Goal: Task Accomplishment & Management: Manage account settings

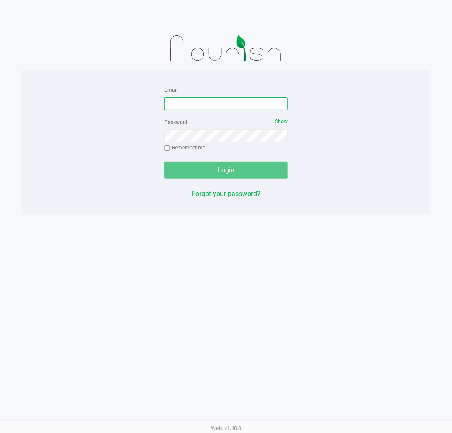
click at [236, 102] on input "Email" at bounding box center [225, 103] width 123 height 13
type input "Brollins@liveparallel.com"
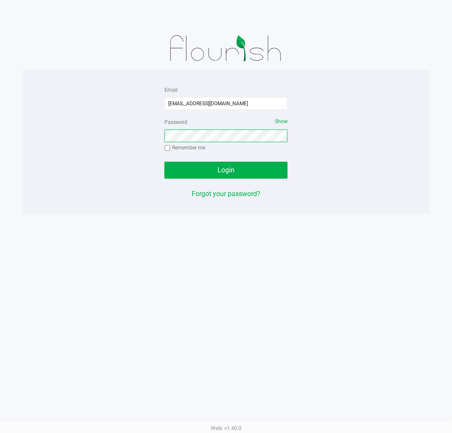
click at [164, 162] on button "Login" at bounding box center [225, 170] width 123 height 17
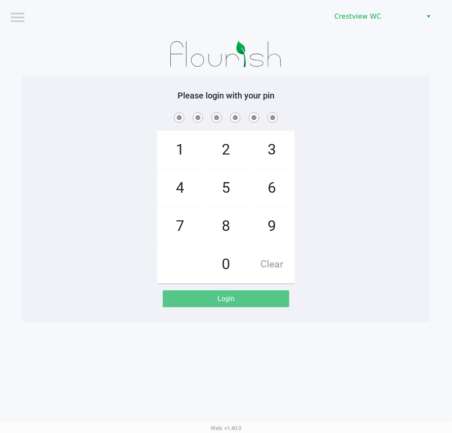
drag, startPoint x: 278, startPoint y: 223, endPoint x: 223, endPoint y: 166, distance: 79.0
click at [279, 223] on span "9" at bounding box center [271, 226] width 45 height 37
checkbox input "true"
click at [224, 160] on span "2" at bounding box center [225, 149] width 45 height 37
checkbox input "true"
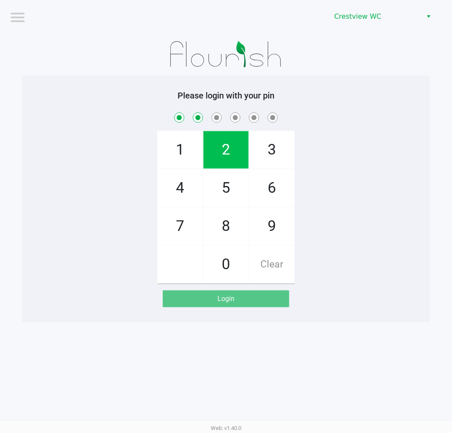
drag, startPoint x: 224, startPoint y: 160, endPoint x: 213, endPoint y: 195, distance: 36.4
click at [224, 159] on span "2" at bounding box center [225, 149] width 45 height 37
checkbox input "true"
drag, startPoint x: 223, startPoint y: 217, endPoint x: 228, endPoint y: 206, distance: 11.6
click at [228, 211] on span "8" at bounding box center [225, 226] width 45 height 37
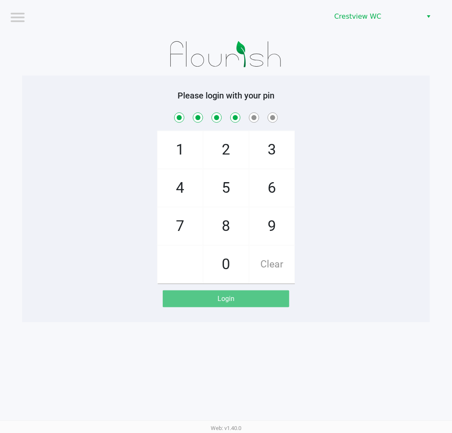
checkbox input "true"
drag, startPoint x: 226, startPoint y: 163, endPoint x: 203, endPoint y: 161, distance: 23.4
click at [203, 161] on div "2" at bounding box center [226, 150] width 46 height 38
checkbox input "true"
click at [180, 159] on span "1" at bounding box center [180, 149] width 45 height 37
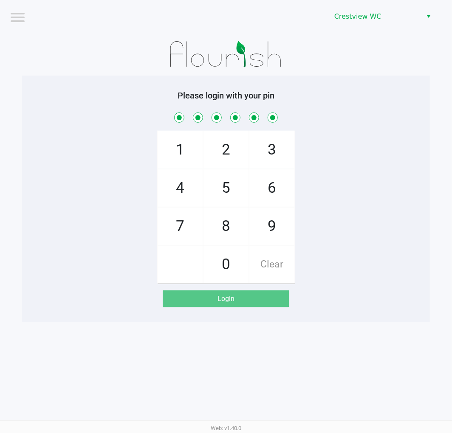
checkbox input "true"
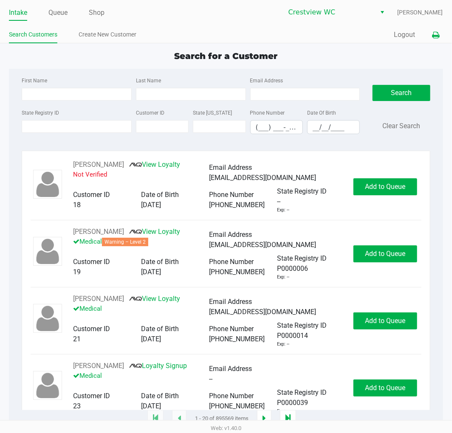
click at [429, 35] on div "Quick Sale Logout" at bounding box center [334, 35] width 217 height 16
click at [436, 35] on icon at bounding box center [435, 35] width 7 height 6
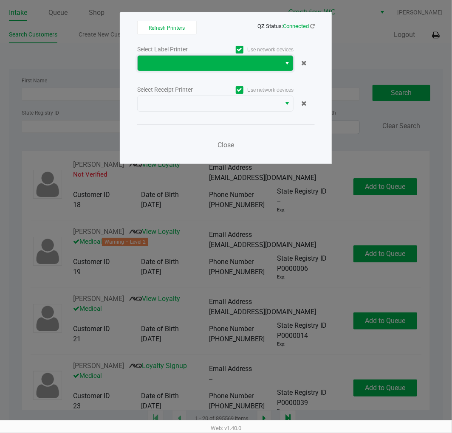
click at [265, 62] on span at bounding box center [209, 63] width 133 height 10
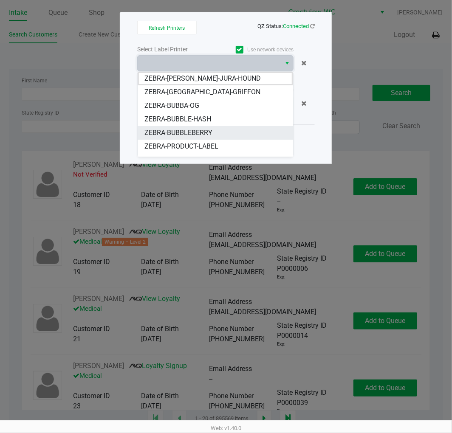
click at [217, 131] on li "ZEBRA-BUBBLEBERRY" at bounding box center [215, 133] width 155 height 14
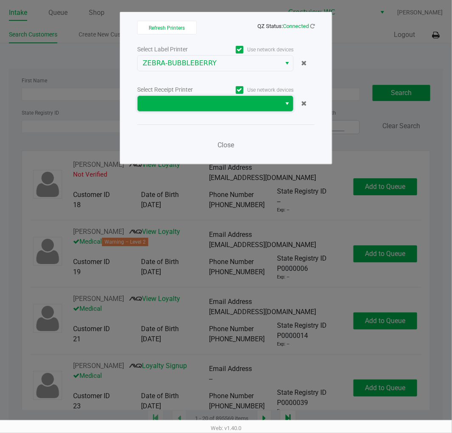
click at [222, 99] on span at bounding box center [209, 104] width 133 height 10
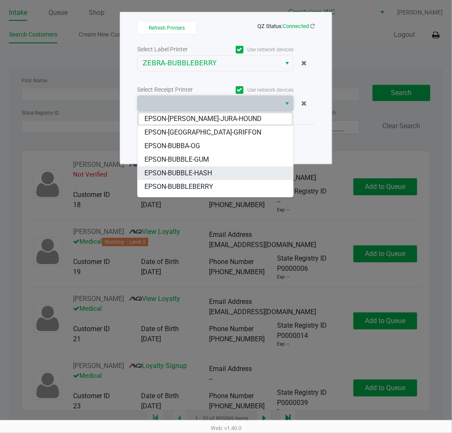
click at [195, 176] on span "EPSON-BUBBLE-HASH" at bounding box center [178, 173] width 68 height 10
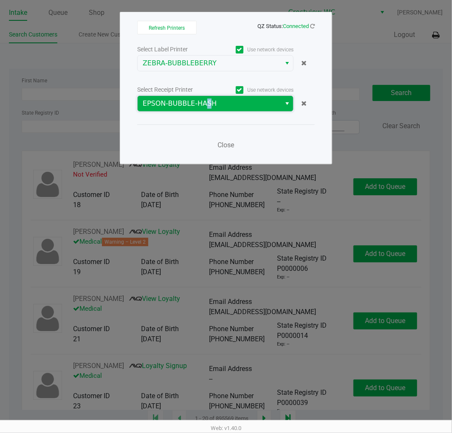
click at [203, 96] on span "EPSON-BUBBLE-HASH" at bounding box center [209, 103] width 143 height 15
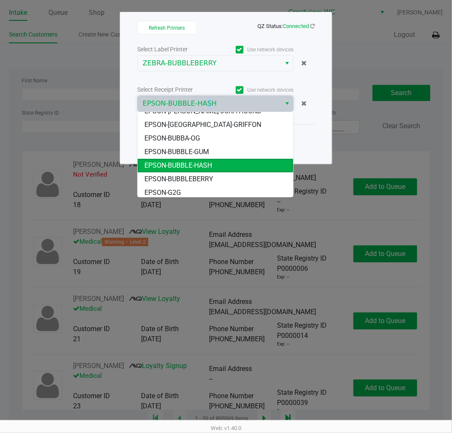
scroll to position [10, 0]
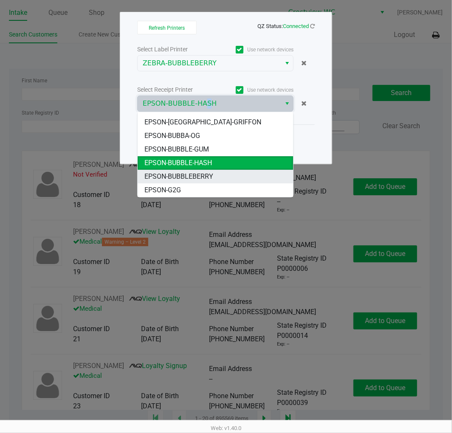
click at [213, 176] on li "EPSON-BUBBLEBERRY" at bounding box center [215, 177] width 155 height 14
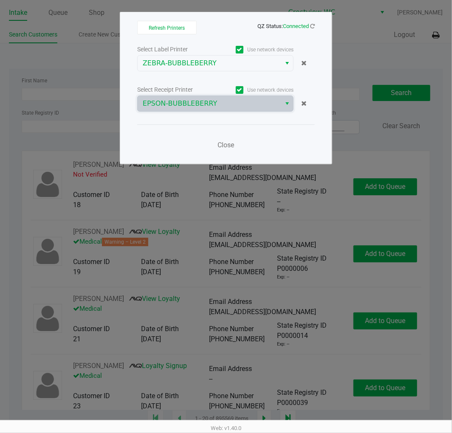
click at [236, 124] on div "Select Label Printer Use network devices ZEBRA-BUBBLEBERRY Select Receipt Print…" at bounding box center [226, 100] width 178 height 112
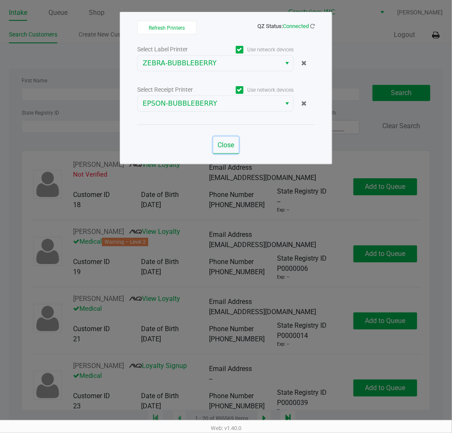
click at [229, 147] on span "Close" at bounding box center [226, 145] width 17 height 8
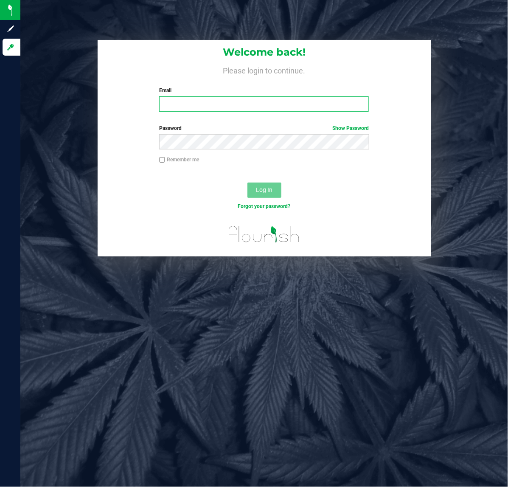
click at [192, 110] on input "Email" at bounding box center [264, 103] width 210 height 15
type input "Brollins@liveparallel.com"
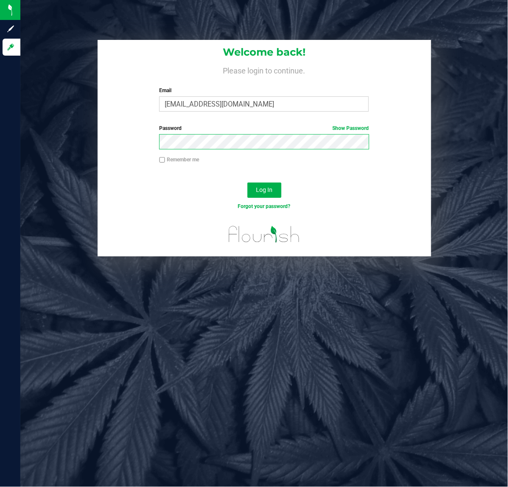
click at [248, 183] on button "Log In" at bounding box center [265, 190] width 34 height 15
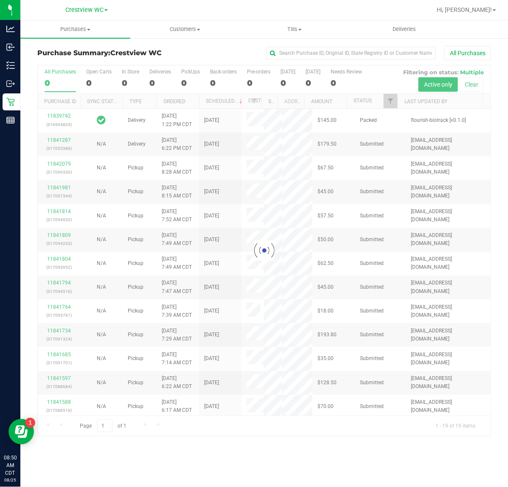
click at [381, 103] on div at bounding box center [264, 250] width 453 height 371
click at [387, 101] on div at bounding box center [264, 250] width 453 height 371
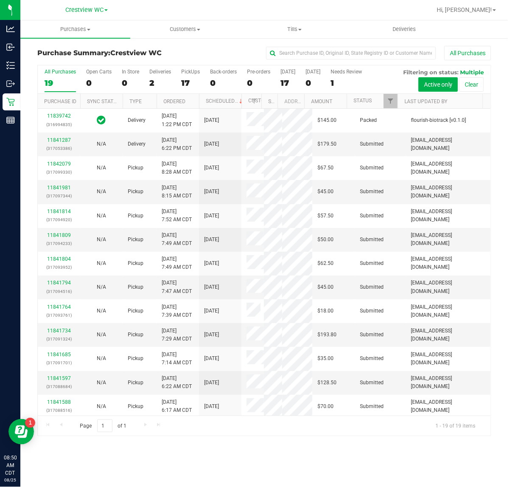
click at [397, 103] on div at bounding box center [398, 101] width 4 height 15
click at [395, 107] on link "Filter" at bounding box center [391, 101] width 14 height 14
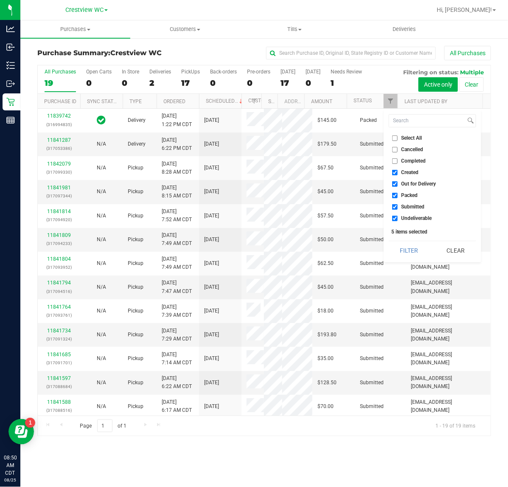
click at [395, 175] on input "Created" at bounding box center [395, 173] width 6 height 6
checkbox input "false"
click at [397, 185] on input "Out for Delivery" at bounding box center [395, 184] width 6 height 6
checkbox input "false"
click at [398, 196] on label "Packed" at bounding box center [405, 196] width 26 height 6
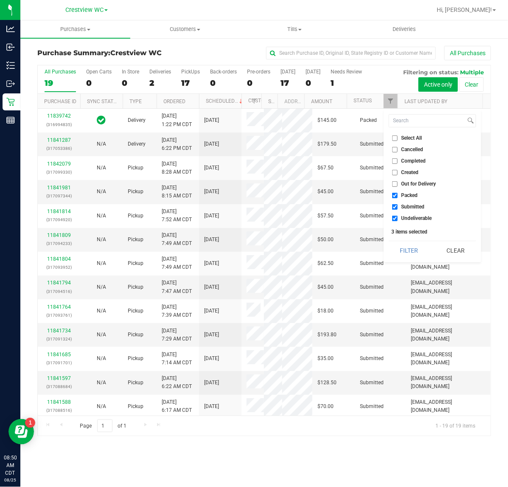
click at [398, 196] on input "Packed" at bounding box center [395, 196] width 6 height 6
checkbox input "false"
click at [398, 219] on label "Undeliverable" at bounding box center [412, 219] width 40 height 6
click at [398, 219] on input "Undeliverable" at bounding box center [395, 219] width 6 height 6
checkbox input "false"
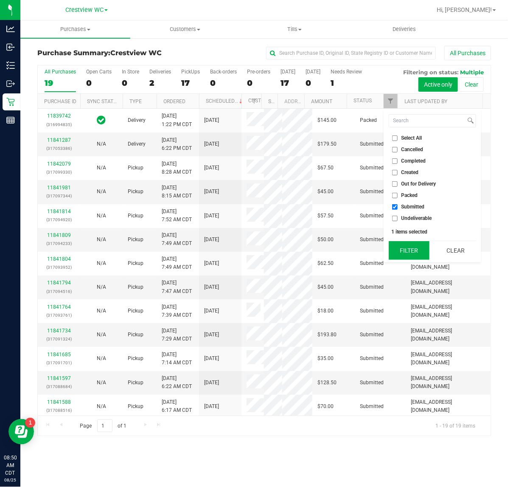
click at [403, 242] on button "Filter" at bounding box center [409, 250] width 41 height 19
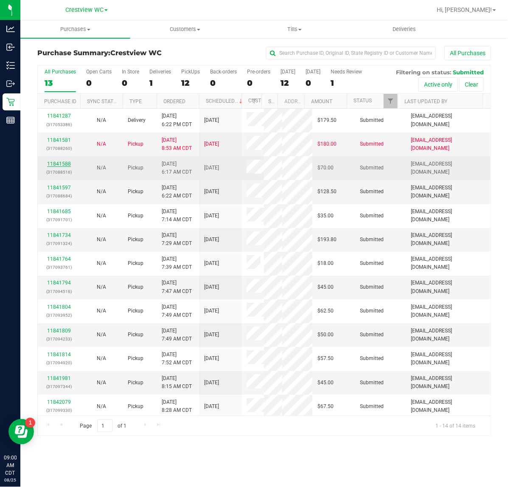
click at [62, 167] on link "11841588" at bounding box center [59, 164] width 24 height 6
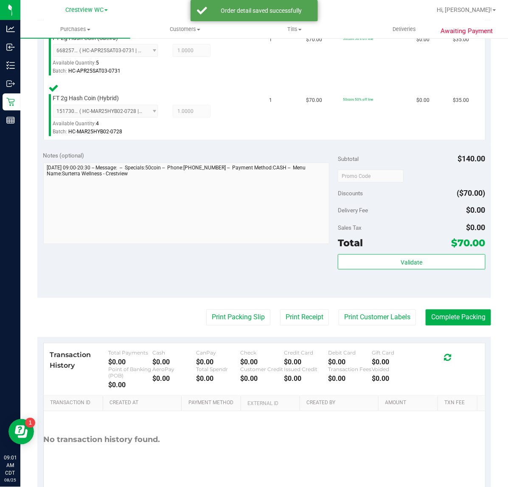
scroll to position [276, 0]
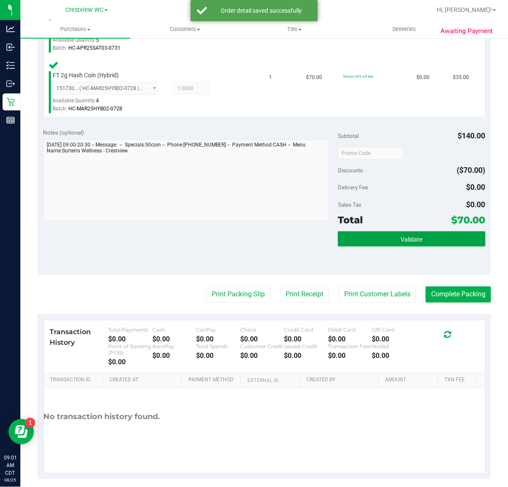
click at [407, 238] on span "Validate" at bounding box center [412, 239] width 22 height 7
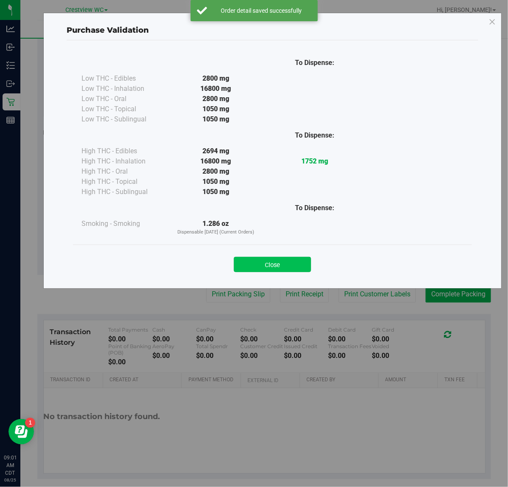
click at [274, 258] on button "Close" at bounding box center [272, 264] width 77 height 15
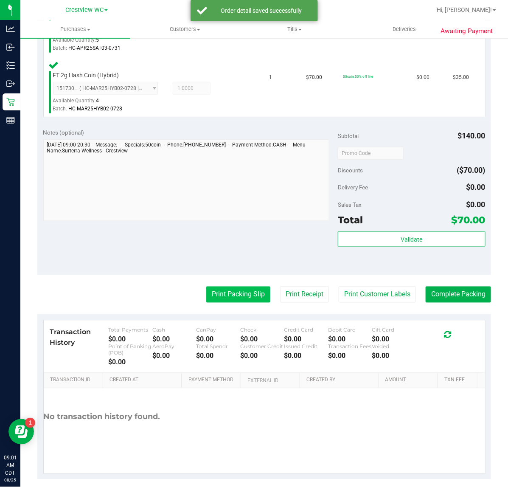
click at [217, 290] on button "Print Packing Slip" at bounding box center [238, 295] width 64 height 16
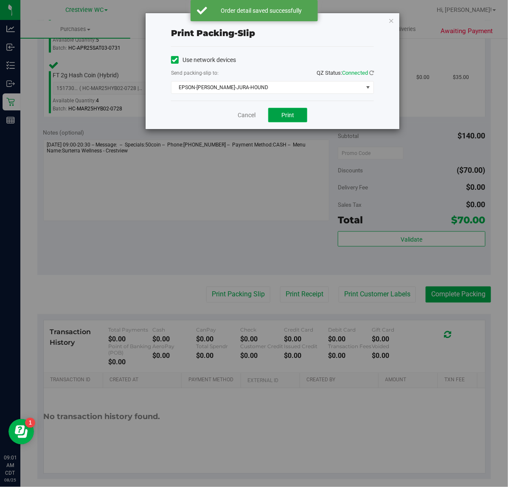
click at [288, 116] on span "Print" at bounding box center [288, 115] width 13 height 7
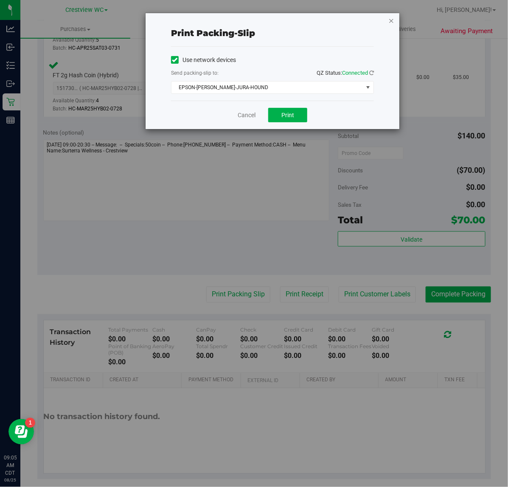
click at [390, 22] on icon "button" at bounding box center [392, 20] width 6 height 10
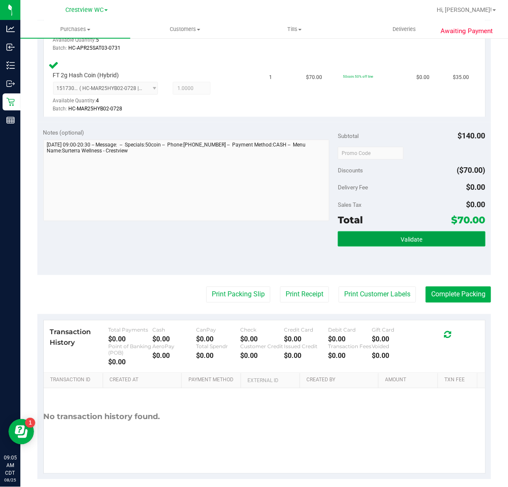
click at [432, 233] on button "Validate" at bounding box center [411, 238] width 147 height 15
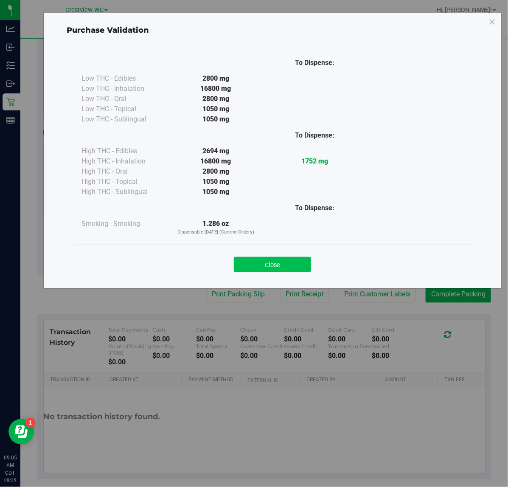
click at [288, 269] on button "Close" at bounding box center [272, 264] width 77 height 15
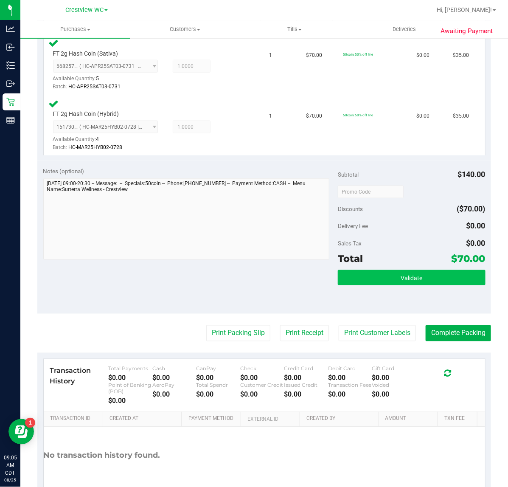
scroll to position [284, 0]
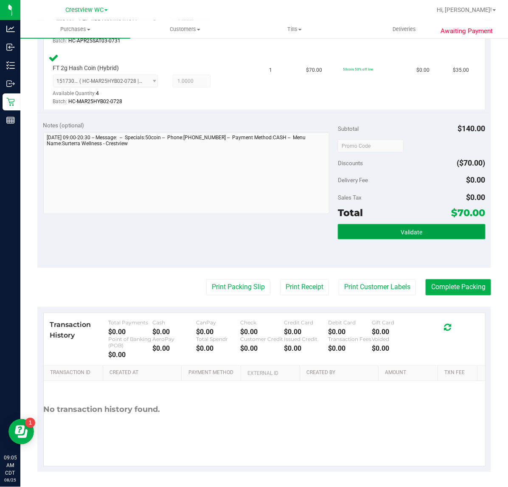
click at [399, 236] on button "Validate" at bounding box center [411, 231] width 147 height 15
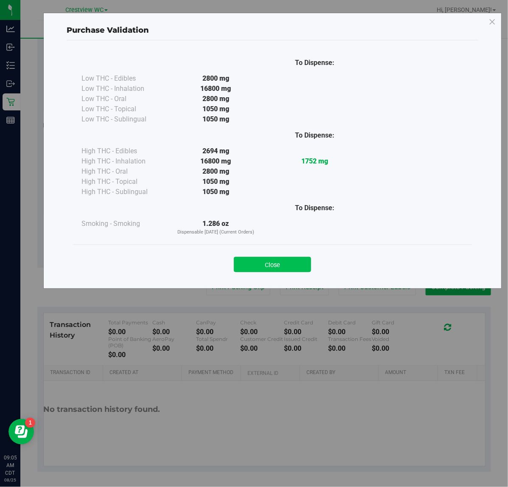
click at [291, 272] on button "Close" at bounding box center [272, 264] width 77 height 15
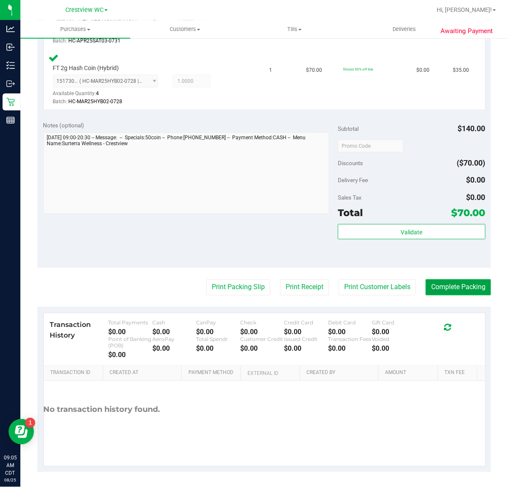
click at [443, 282] on button "Complete Packing" at bounding box center [458, 287] width 65 height 16
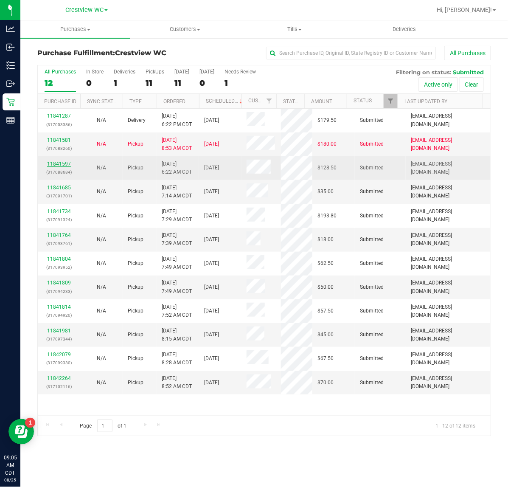
click at [64, 164] on link "11841597" at bounding box center [59, 164] width 24 height 6
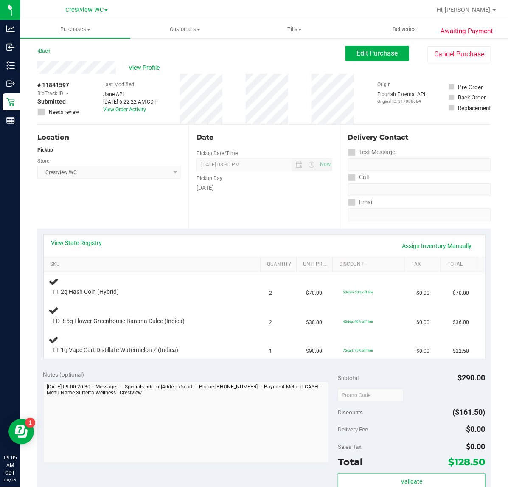
click at [41, 56] on div "Back" at bounding box center [43, 51] width 13 height 10
click at [45, 50] on link "Back" at bounding box center [43, 51] width 13 height 6
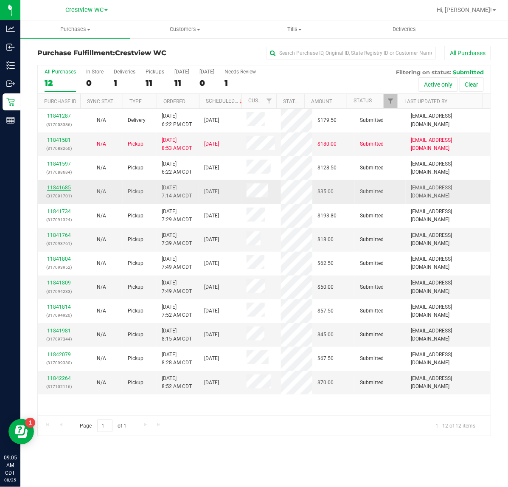
click at [59, 186] on link "11841685" at bounding box center [59, 188] width 24 height 6
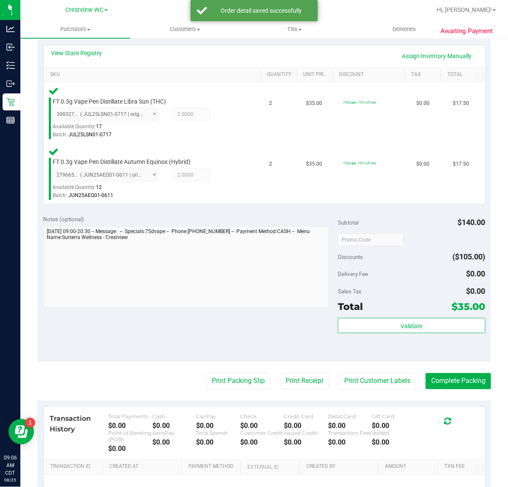
scroll to position [226, 0]
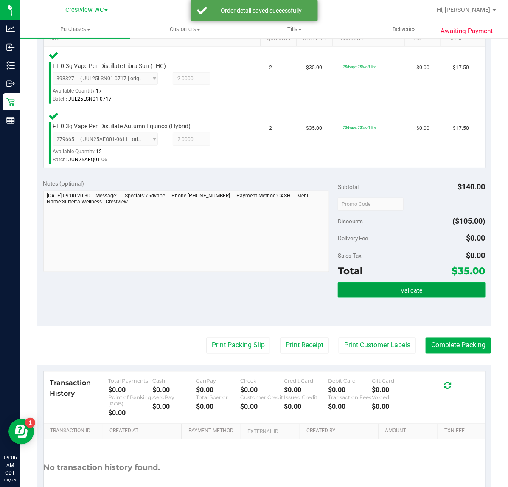
click at [390, 294] on button "Validate" at bounding box center [411, 289] width 147 height 15
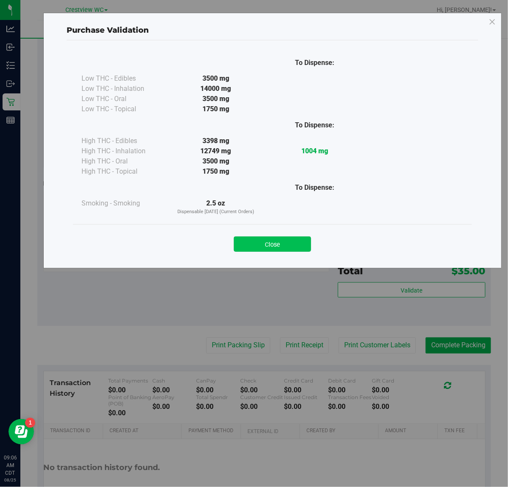
click at [288, 250] on button "Close" at bounding box center [272, 244] width 77 height 15
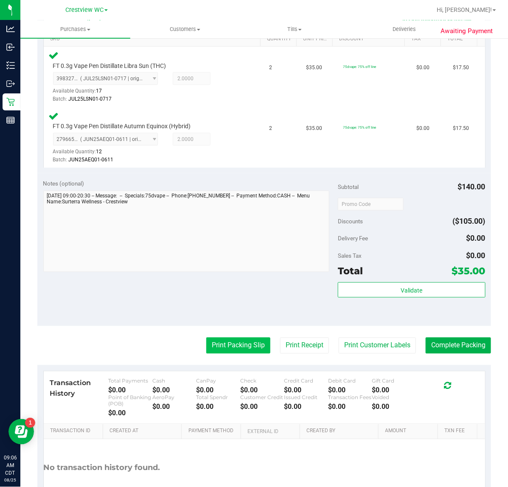
click at [244, 345] on button "Print Packing Slip" at bounding box center [238, 346] width 64 height 16
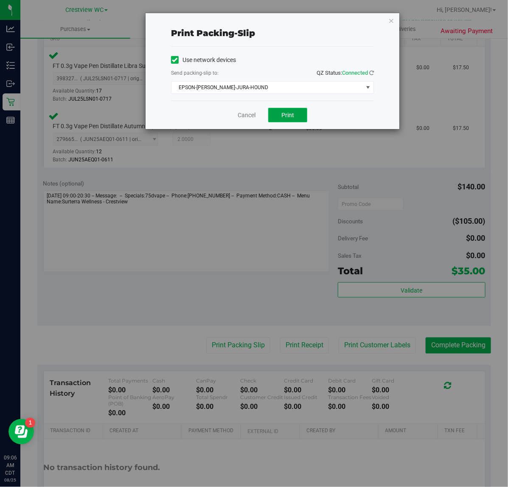
click at [296, 118] on button "Print" at bounding box center [287, 115] width 39 height 14
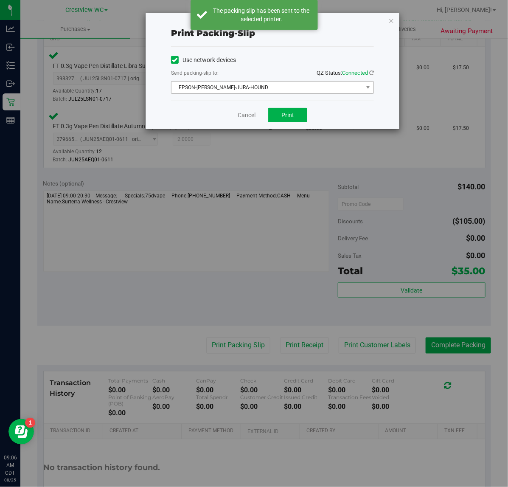
click at [230, 90] on span "EPSON-[PERSON_NAME]-JURA-HOUND" at bounding box center [268, 88] width 192 height 12
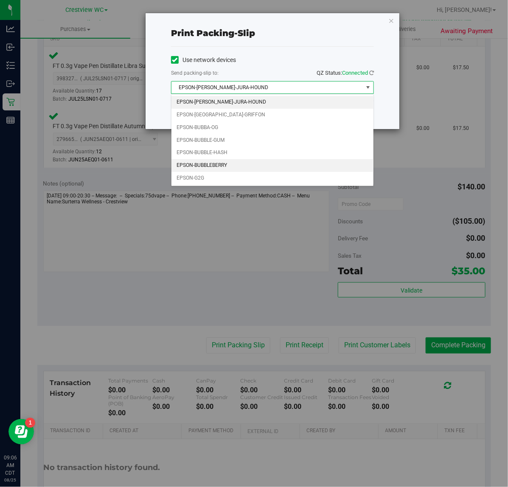
click at [270, 164] on li "EPSON-BUBBLEBERRY" at bounding box center [273, 165] width 202 height 13
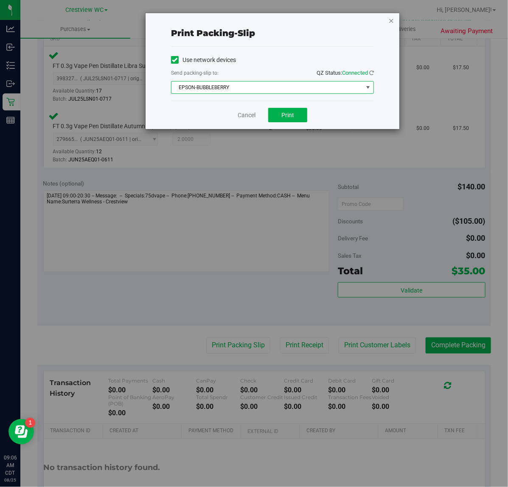
click at [390, 20] on icon "button" at bounding box center [392, 20] width 6 height 10
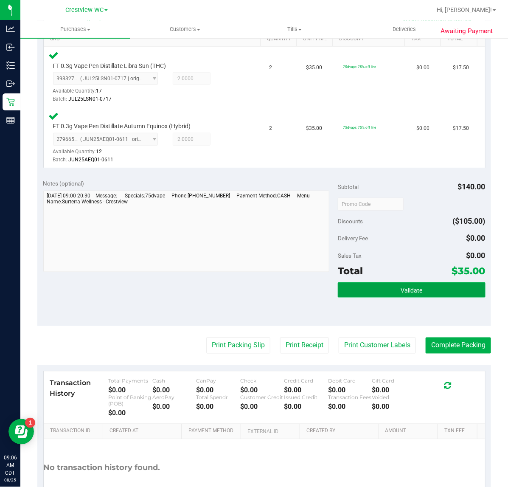
click at [404, 290] on span "Validate" at bounding box center [412, 290] width 22 height 7
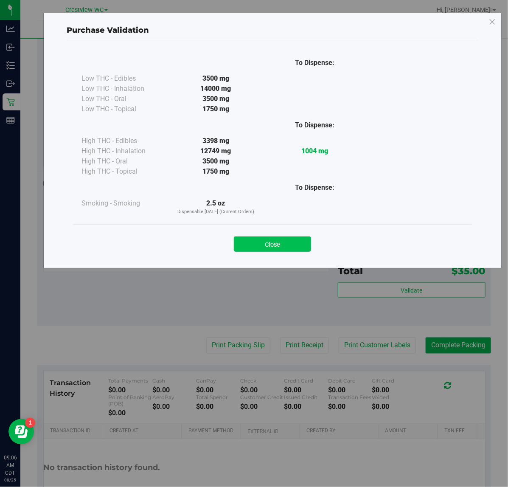
click at [268, 246] on button "Close" at bounding box center [272, 244] width 77 height 15
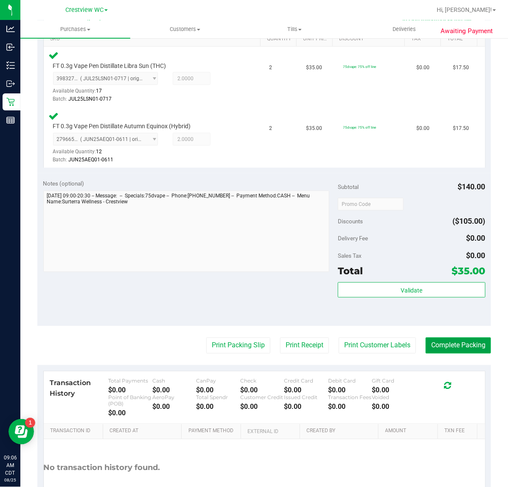
click at [455, 345] on button "Complete Packing" at bounding box center [458, 346] width 65 height 16
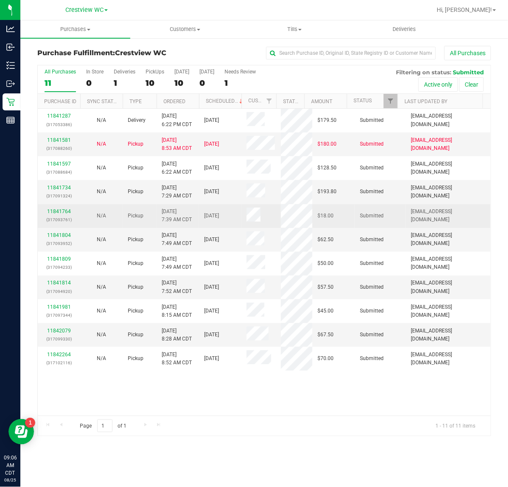
click at [66, 214] on div "11841764 (317093761)" at bounding box center [59, 216] width 32 height 16
click at [66, 213] on link "11841764" at bounding box center [59, 212] width 24 height 6
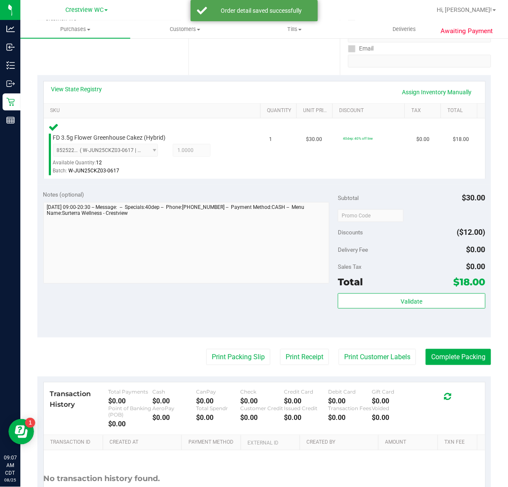
scroll to position [159, 0]
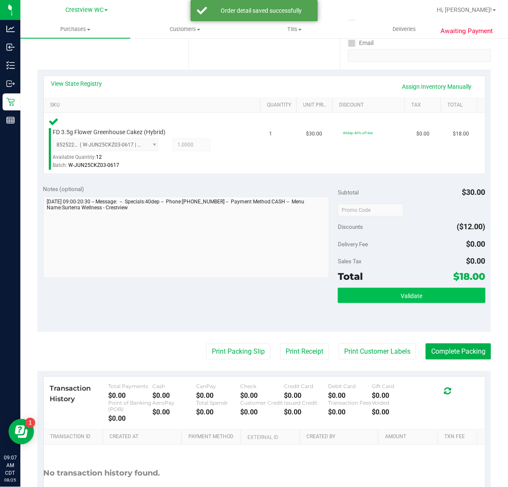
click at [379, 285] on div "Subtotal $30.00 Discounts ($12.00) Delivery Fee $0.00 Sales Tax $0.00 Total $18…" at bounding box center [411, 255] width 147 height 141
click at [383, 291] on button "Validate" at bounding box center [411, 295] width 147 height 15
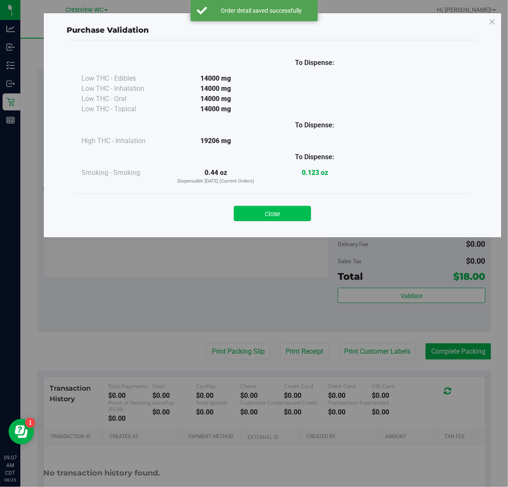
click at [273, 210] on button "Close" at bounding box center [272, 213] width 77 height 15
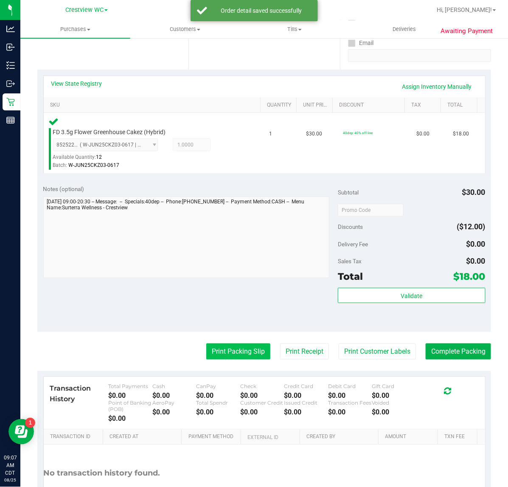
click at [247, 353] on button "Print Packing Slip" at bounding box center [238, 352] width 64 height 16
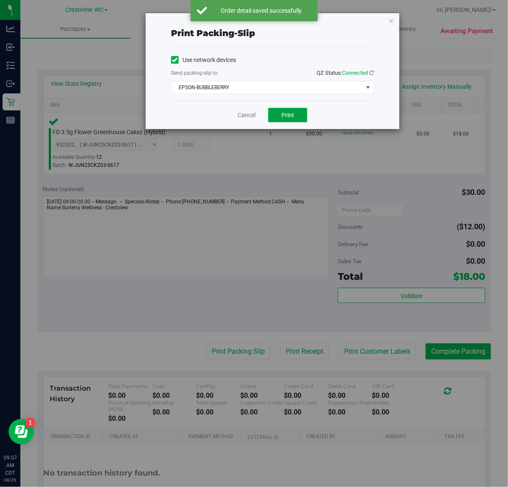
click at [299, 112] on button "Print" at bounding box center [287, 115] width 39 height 14
click at [389, 20] on icon "button" at bounding box center [392, 20] width 6 height 10
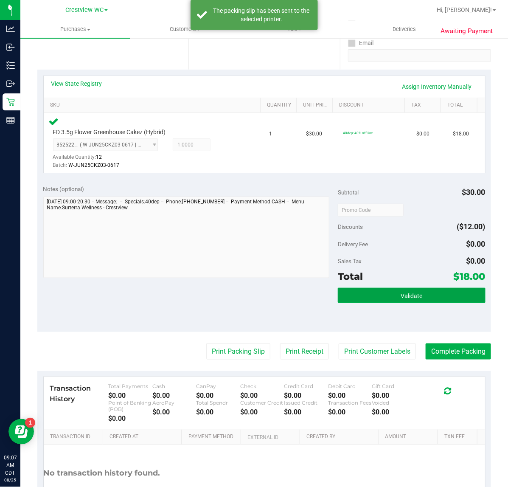
click at [416, 299] on button "Validate" at bounding box center [411, 295] width 147 height 15
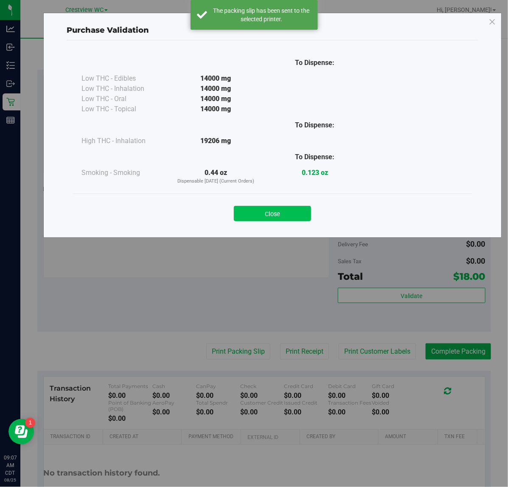
click at [268, 216] on button "Close" at bounding box center [272, 213] width 77 height 15
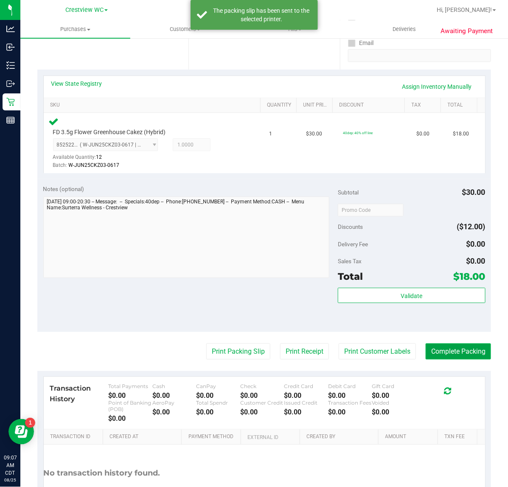
click at [451, 350] on button "Complete Packing" at bounding box center [458, 352] width 65 height 16
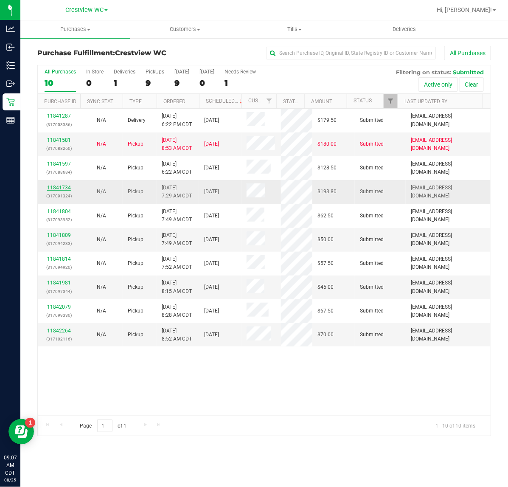
click at [62, 190] on link "11841734" at bounding box center [59, 188] width 24 height 6
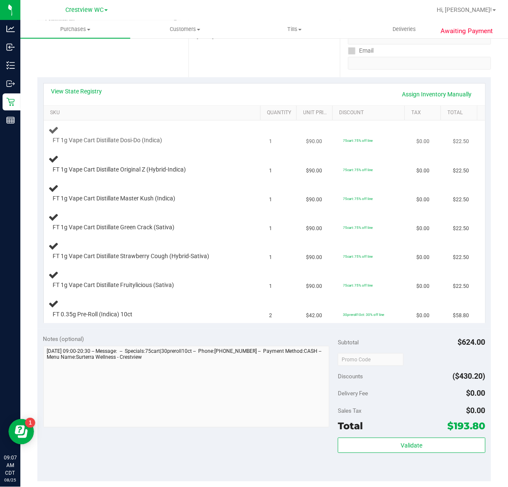
scroll to position [159, 0]
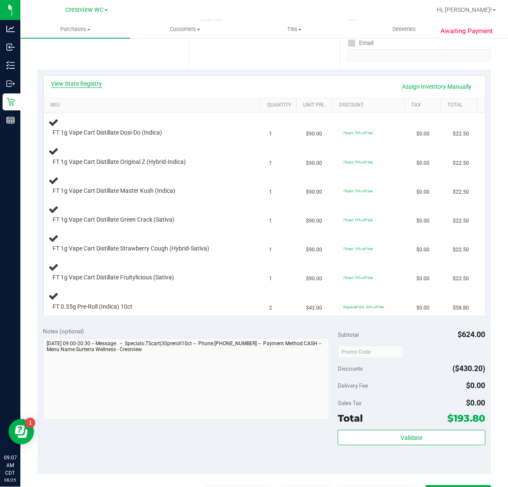
click at [98, 81] on link "View State Registry" at bounding box center [76, 83] width 51 height 8
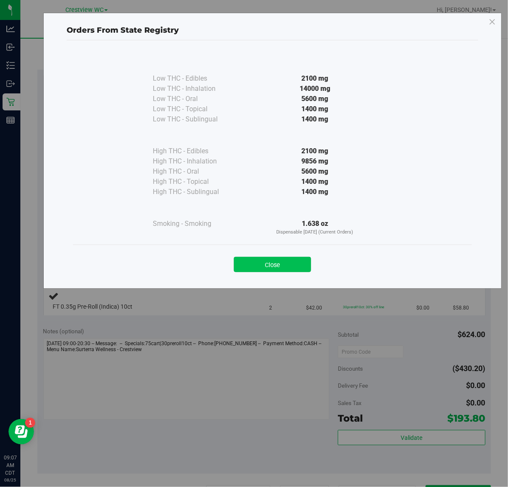
drag, startPoint x: 274, startPoint y: 263, endPoint x: 279, endPoint y: 262, distance: 5.7
click at [274, 263] on button "Close" at bounding box center [272, 264] width 77 height 15
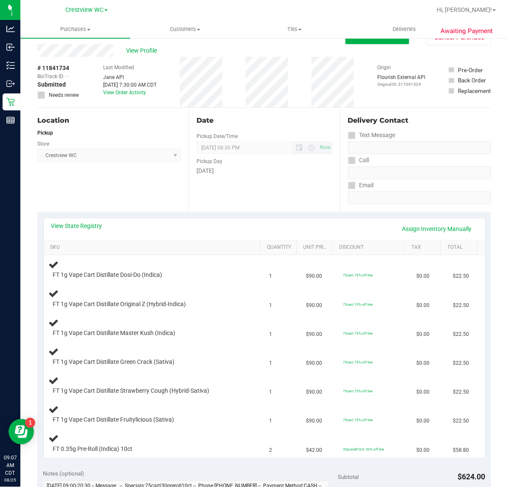
scroll to position [0, 0]
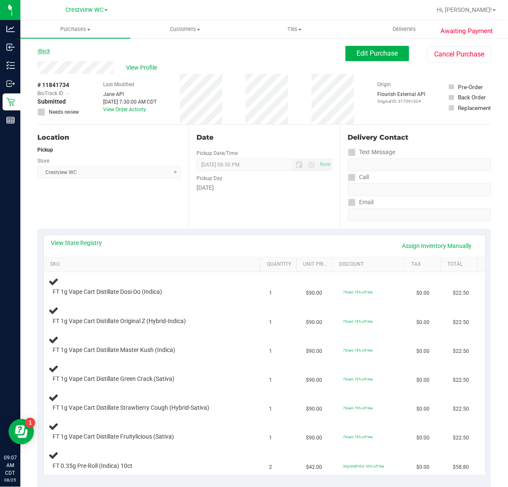
click at [50, 52] on link "Back" at bounding box center [43, 51] width 13 height 6
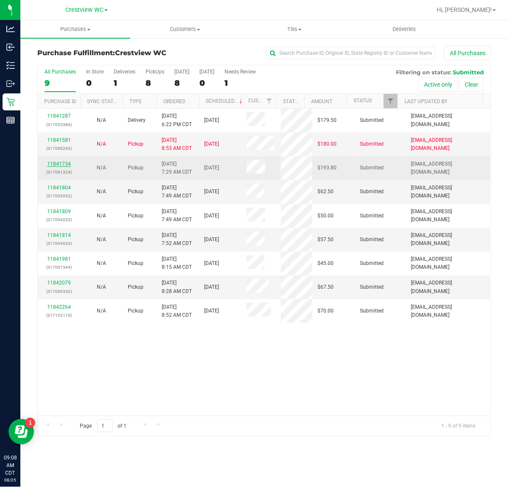
click at [64, 164] on link "11841734" at bounding box center [59, 164] width 24 height 6
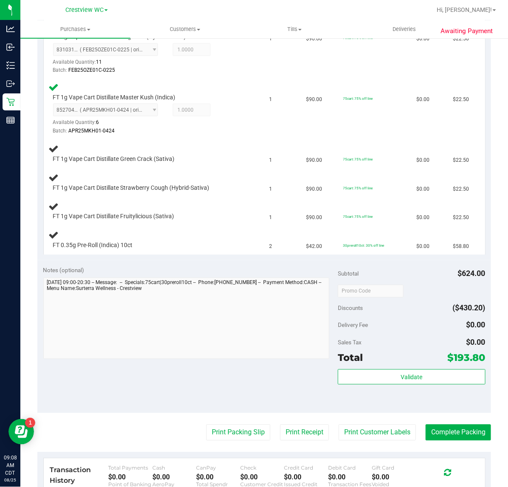
scroll to position [352, 0]
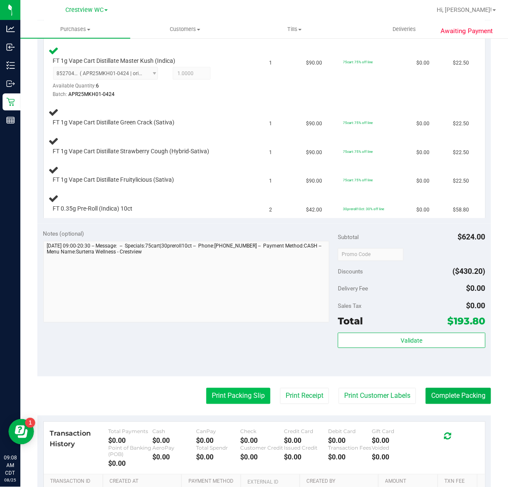
click at [243, 395] on button "Print Packing Slip" at bounding box center [238, 396] width 64 height 16
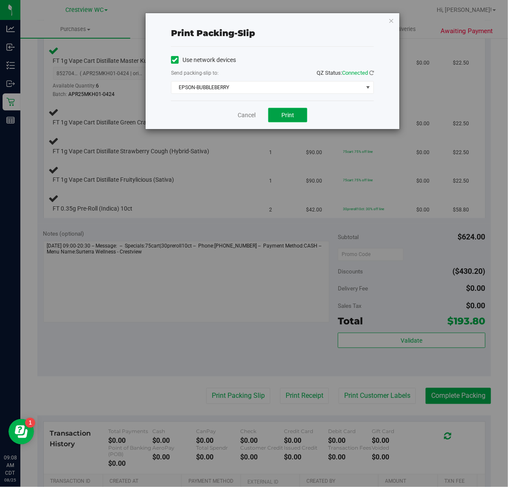
click at [294, 113] on button "Print" at bounding box center [287, 115] width 39 height 14
click at [389, 18] on icon "button" at bounding box center [392, 20] width 6 height 10
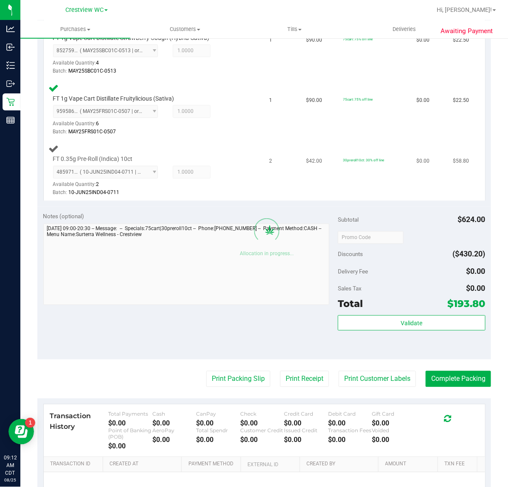
scroll to position [443, 0]
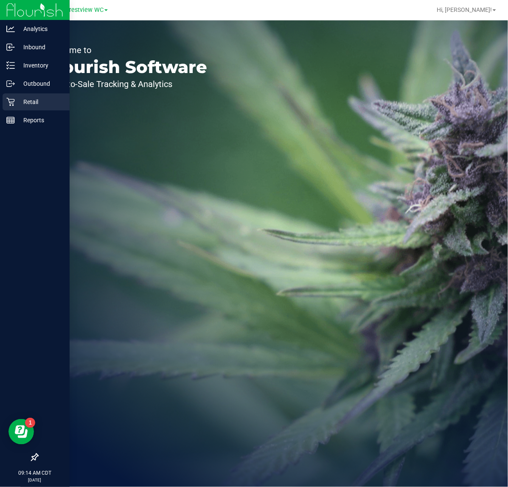
click at [17, 102] on p "Retail" at bounding box center [40, 102] width 51 height 10
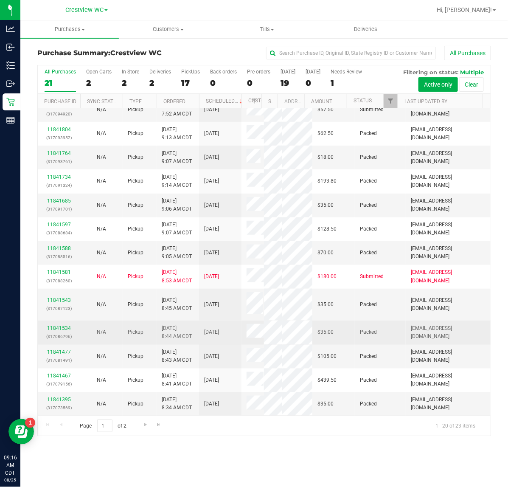
scroll to position [409, 0]
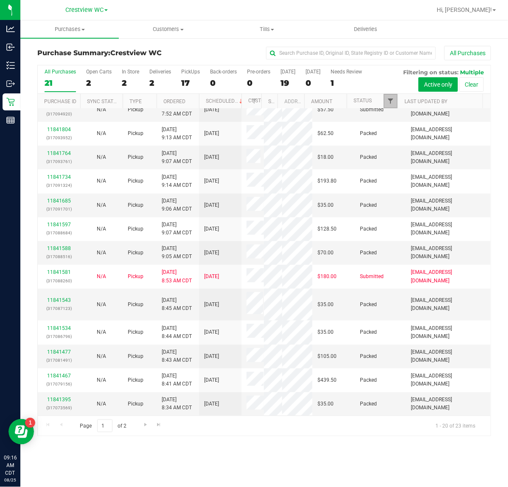
click at [393, 101] on span "Filter" at bounding box center [390, 101] width 7 height 7
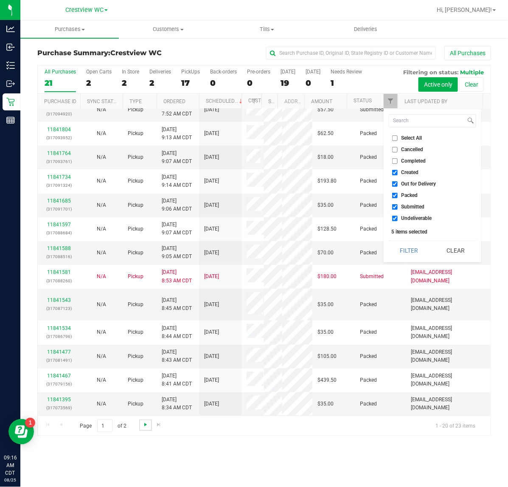
click at [147, 426] on span "Go to the next page" at bounding box center [145, 424] width 7 height 7
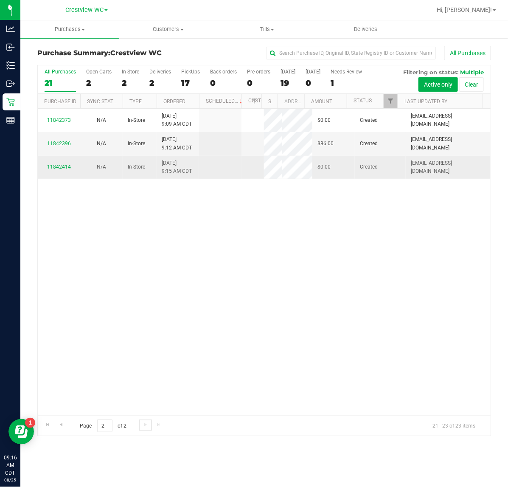
scroll to position [0, 0]
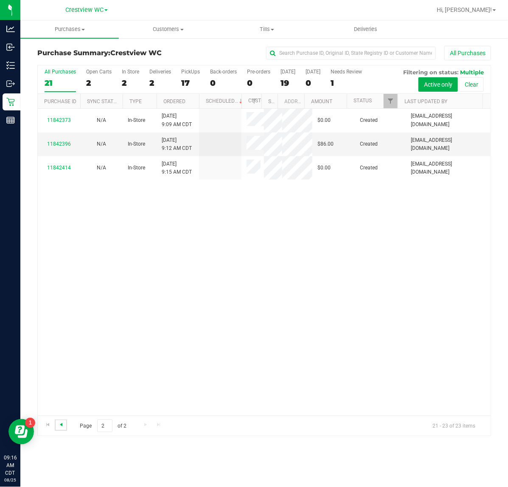
click at [64, 423] on span "Go to the previous page" at bounding box center [61, 424] width 7 height 7
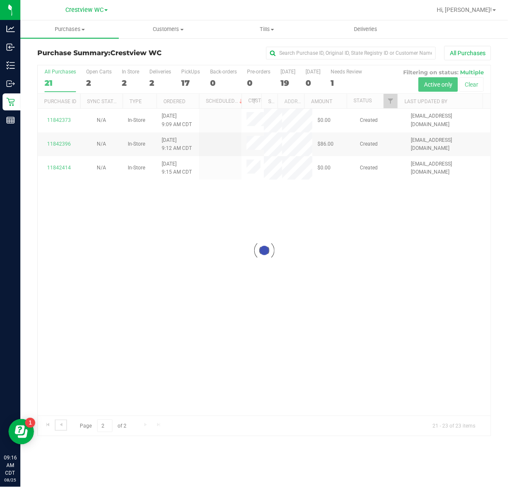
checkbox input "true"
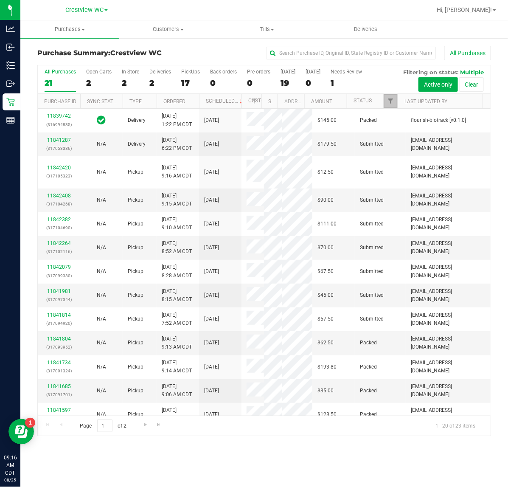
click at [391, 96] on link "Filter" at bounding box center [391, 101] width 14 height 14
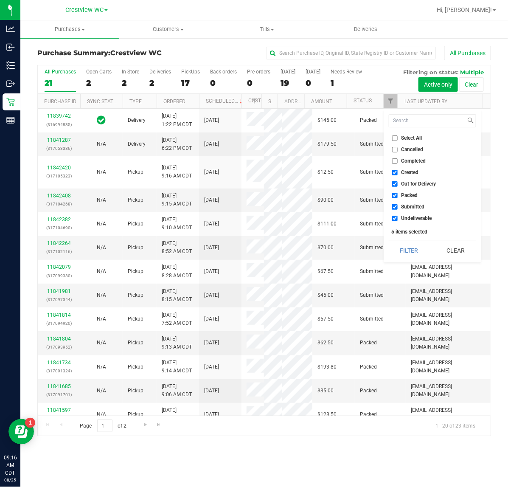
drag, startPoint x: 414, startPoint y: 171, endPoint x: 417, endPoint y: 175, distance: 5.3
click at [414, 171] on span "Created" at bounding box center [410, 172] width 17 height 5
click at [398, 171] on input "Created" at bounding box center [395, 173] width 6 height 6
checkbox input "false"
click at [417, 180] on li "Out for Delivery" at bounding box center [432, 184] width 87 height 9
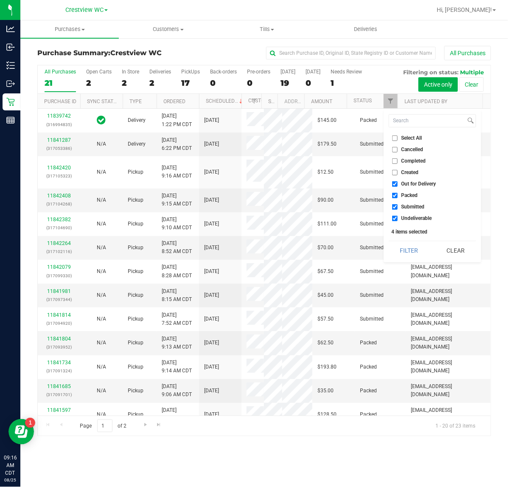
click at [415, 186] on span "Out for Delivery" at bounding box center [419, 183] width 35 height 5
click at [398, 186] on input "Out for Delivery" at bounding box center [395, 184] width 6 height 6
checkbox input "false"
click at [414, 207] on span "Submitted" at bounding box center [413, 206] width 23 height 5
click at [398, 207] on input "Submitted" at bounding box center [395, 207] width 6 height 6
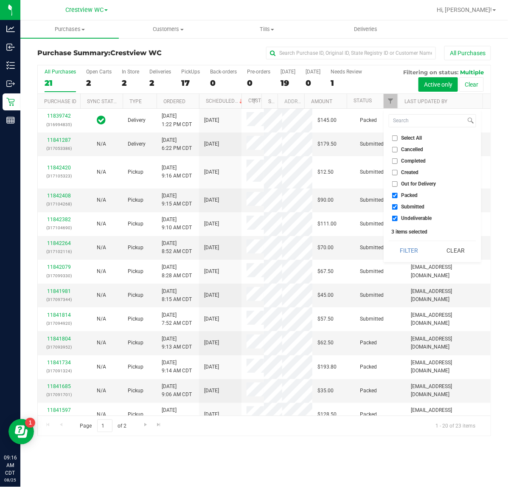
checkbox input "false"
click at [415, 222] on li "Undeliverable" at bounding box center [432, 218] width 87 height 9
click at [416, 214] on li "Undeliverable" at bounding box center [432, 218] width 87 height 9
click at [412, 260] on div "Select All Cancelled Completed Created Out for Delivery Packed Submitted Undeli…" at bounding box center [433, 185] width 98 height 153
click at [407, 222] on li "Undeliverable" at bounding box center [432, 218] width 87 height 9
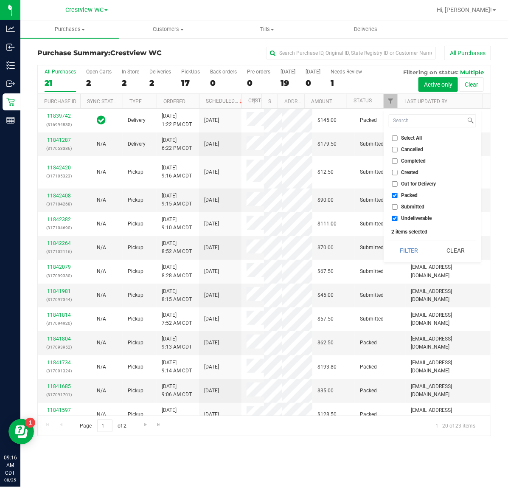
click at [406, 219] on span "Undeliverable" at bounding box center [417, 218] width 31 height 5
click at [398, 219] on input "Undeliverable" at bounding box center [395, 219] width 6 height 6
checkbox input "false"
click at [405, 242] on button "Filter" at bounding box center [409, 250] width 41 height 19
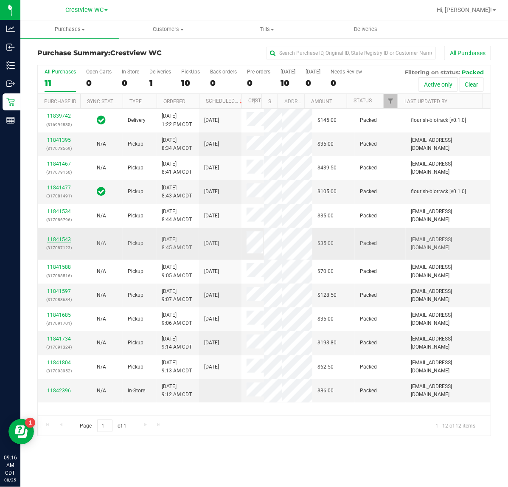
scroll to position [164, 0]
click at [65, 342] on link "11841734" at bounding box center [59, 339] width 24 height 6
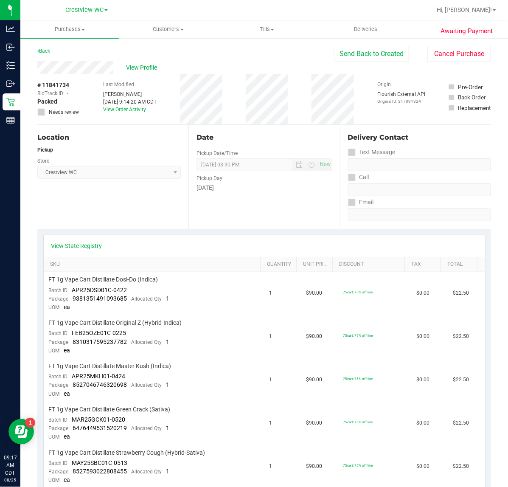
click at [32, 45] on div "Awaiting Payment Back Send Back to Created Cancel Purchase View Profile # 11841…" at bounding box center [264, 495] width 488 height 917
click at [50, 53] on link "Back" at bounding box center [43, 51] width 13 height 6
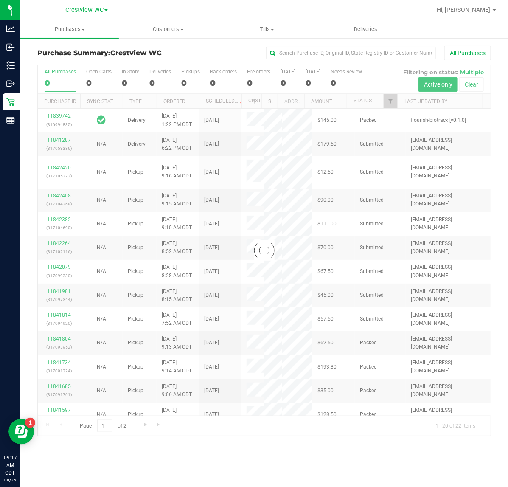
click at [387, 99] on div at bounding box center [264, 250] width 453 height 371
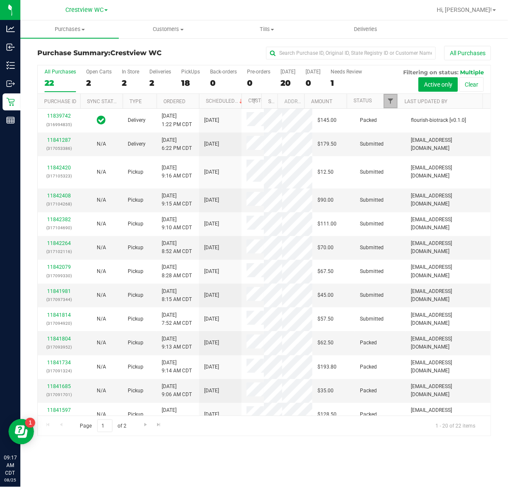
click at [390, 98] on span "Filter" at bounding box center [390, 101] width 7 height 7
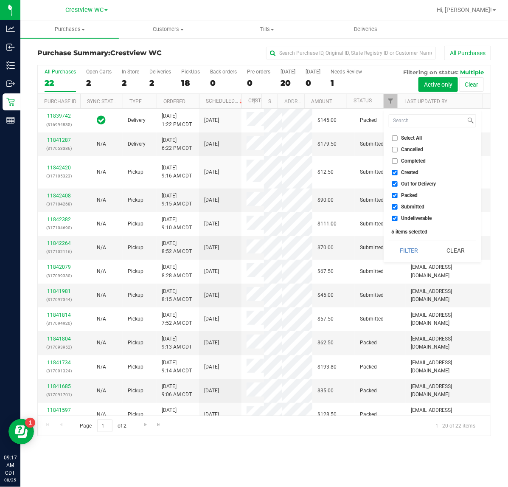
click at [402, 170] on span "Created" at bounding box center [410, 172] width 17 height 5
click at [398, 170] on input "Created" at bounding box center [395, 173] width 6 height 6
checkbox input "false"
click at [400, 183] on label "Out for Delivery" at bounding box center [414, 184] width 44 height 6
click at [398, 183] on input "Out for Delivery" at bounding box center [395, 184] width 6 height 6
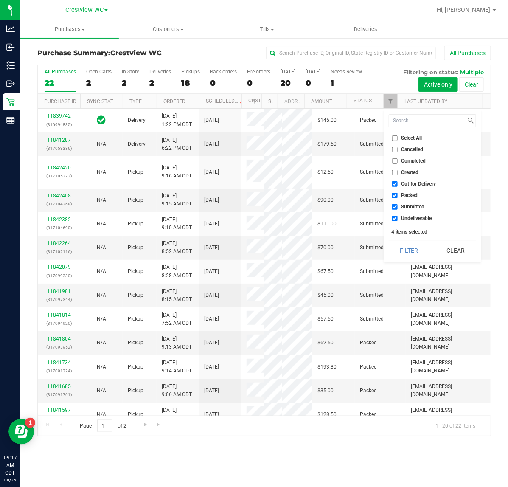
checkbox input "false"
click at [400, 194] on label "Packed" at bounding box center [405, 196] width 26 height 6
click at [398, 194] on input "Packed" at bounding box center [395, 196] width 6 height 6
checkbox input "false"
click at [402, 219] on span "Undeliverable" at bounding box center [417, 218] width 31 height 5
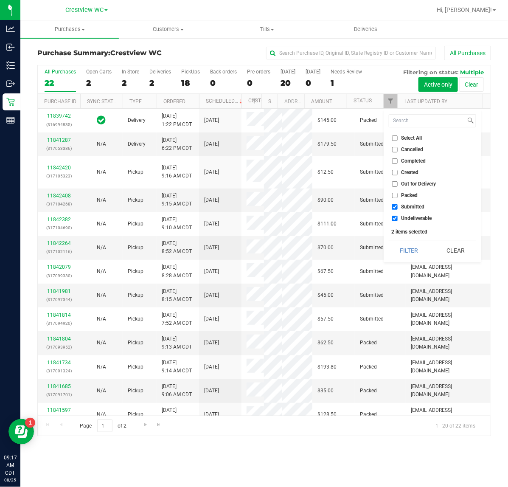
click at [398, 219] on input "Undeliverable" at bounding box center [395, 219] width 6 height 6
checkbox input "false"
click at [403, 253] on button "Filter" at bounding box center [409, 250] width 41 height 19
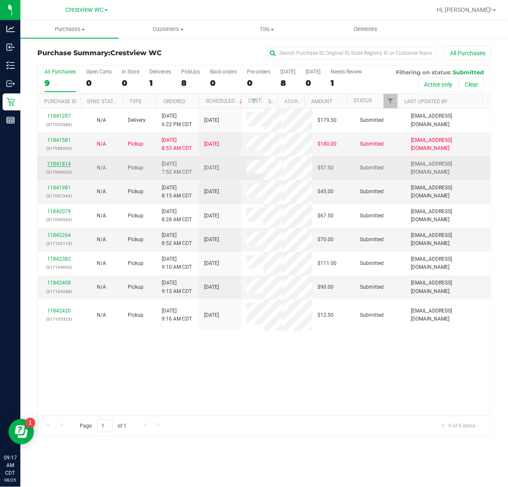
click at [61, 167] on link "11841814" at bounding box center [59, 164] width 24 height 6
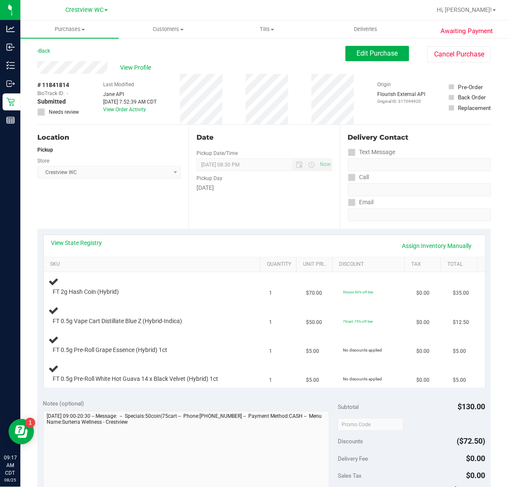
click at [48, 54] on div "Back" at bounding box center [43, 51] width 13 height 10
click at [45, 52] on link "Back" at bounding box center [43, 51] width 13 height 6
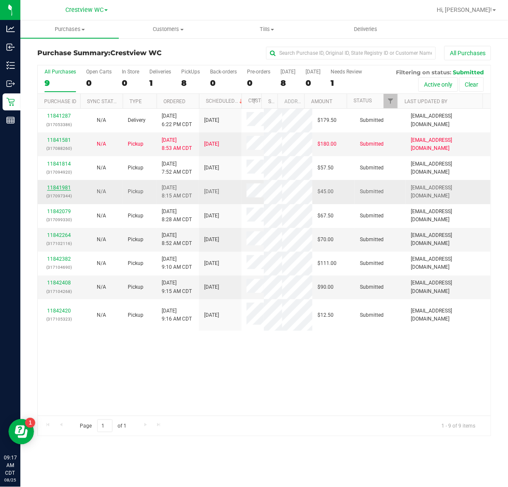
click at [67, 191] on link "11841981" at bounding box center [59, 188] width 24 height 6
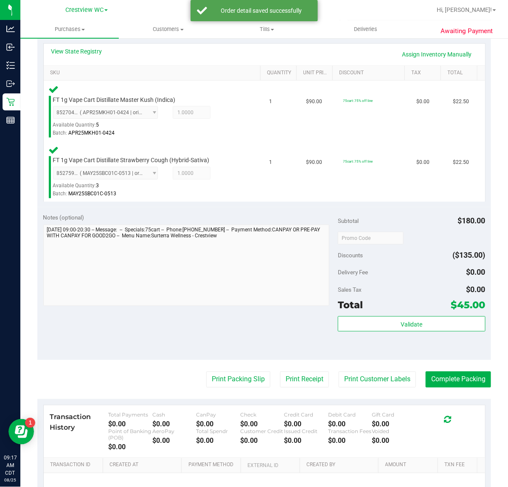
scroll to position [202, 0]
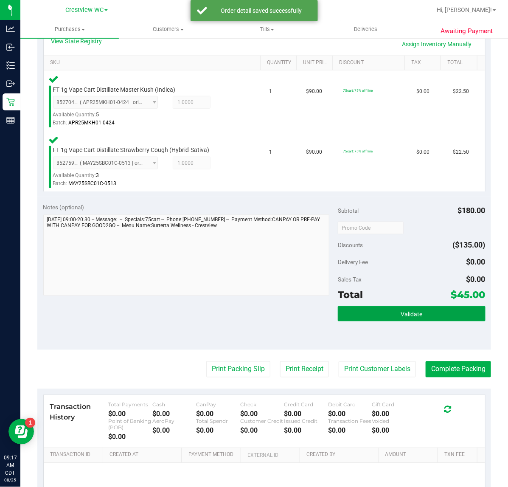
click at [381, 319] on button "Validate" at bounding box center [411, 313] width 147 height 15
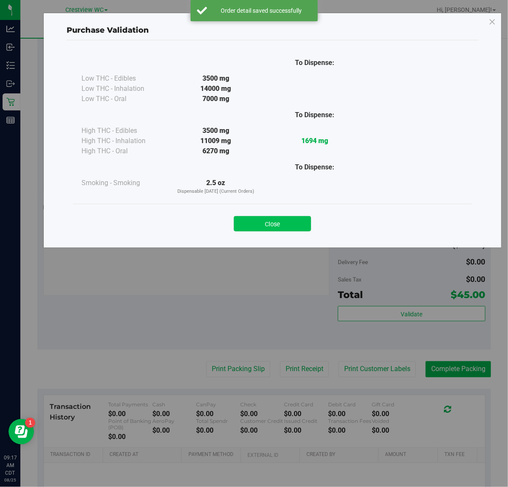
click at [280, 231] on button "Close" at bounding box center [272, 223] width 77 height 15
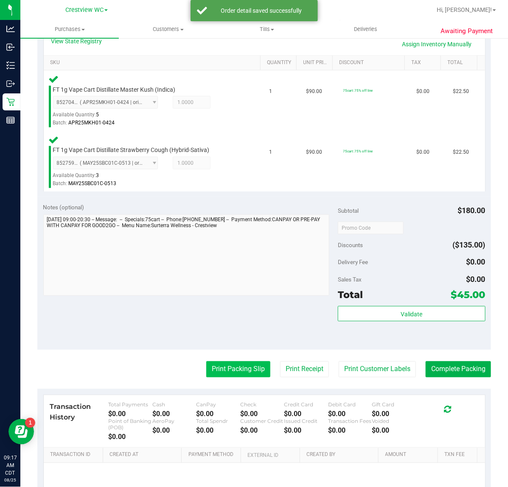
click at [229, 370] on button "Print Packing Slip" at bounding box center [238, 369] width 64 height 16
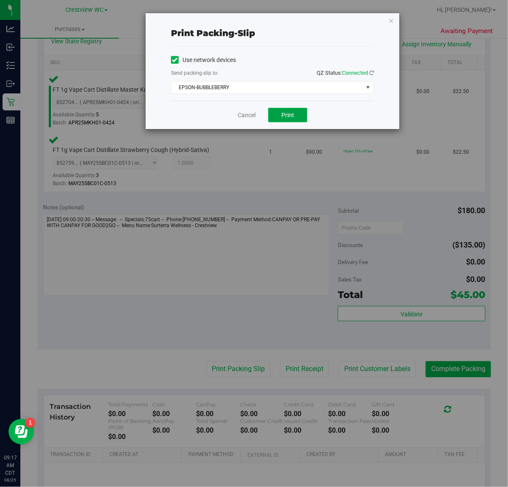
click at [283, 109] on button "Print" at bounding box center [287, 115] width 39 height 14
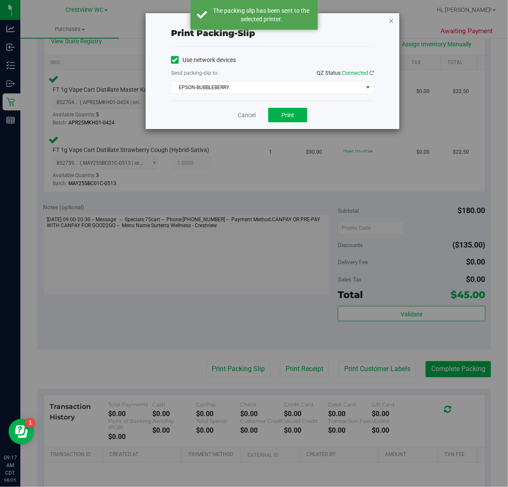
click at [393, 20] on icon "button" at bounding box center [392, 20] width 6 height 10
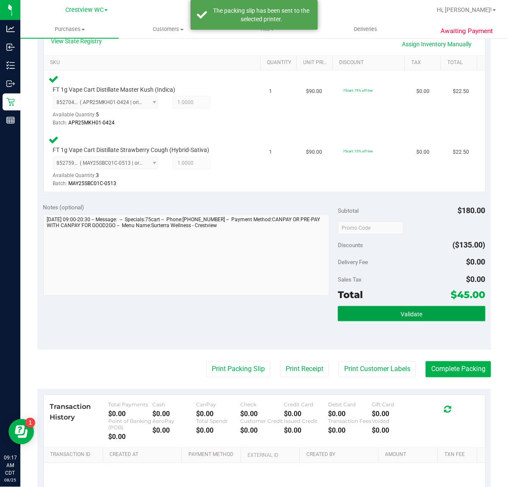
click at [401, 311] on span "Validate" at bounding box center [412, 314] width 22 height 7
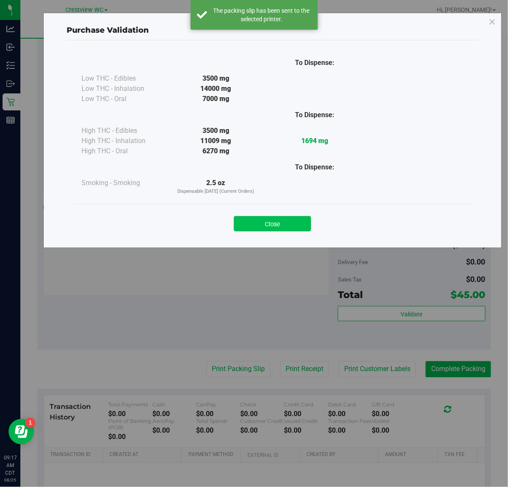
click at [277, 228] on button "Close" at bounding box center [272, 223] width 77 height 15
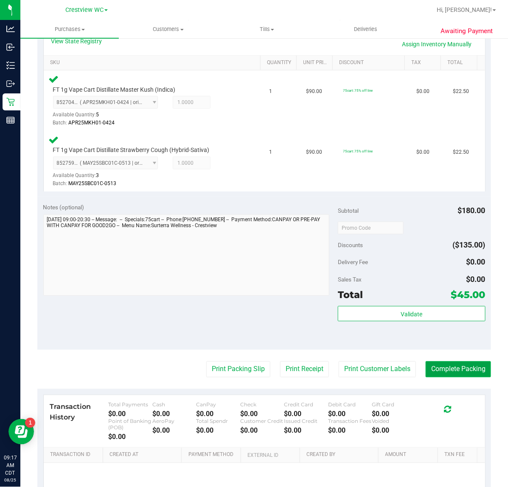
click at [468, 369] on button "Complete Packing" at bounding box center [458, 369] width 65 height 16
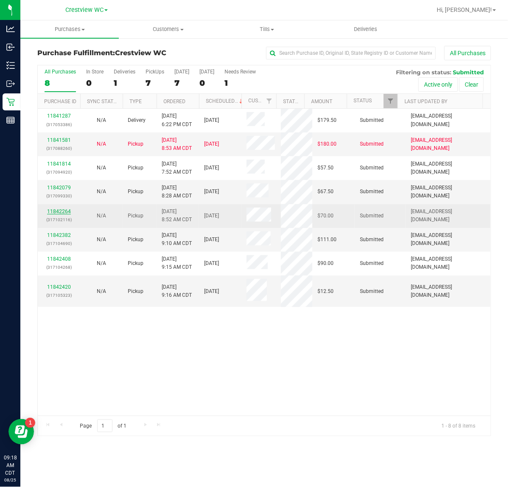
click at [56, 209] on link "11842264" at bounding box center [59, 212] width 24 height 6
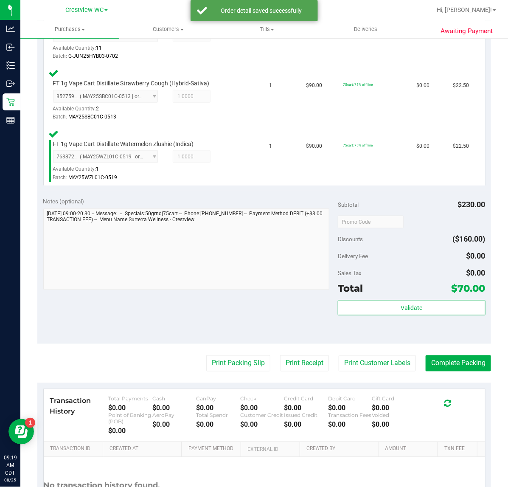
scroll to position [304, 0]
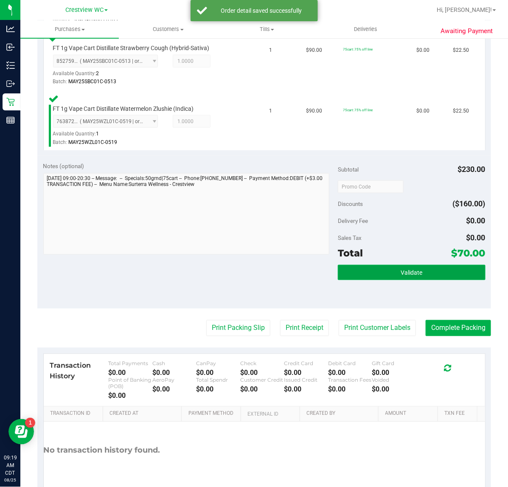
click at [368, 275] on button "Validate" at bounding box center [411, 272] width 147 height 15
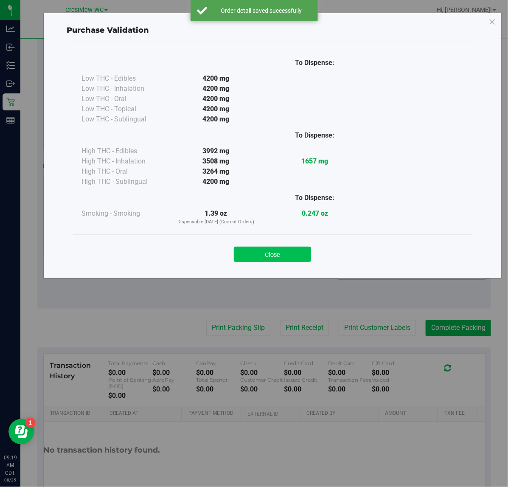
click at [288, 249] on button "Close" at bounding box center [272, 254] width 77 height 15
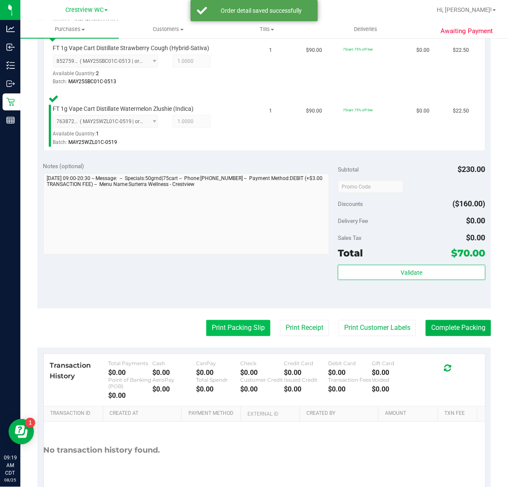
click at [228, 328] on button "Print Packing Slip" at bounding box center [238, 328] width 64 height 16
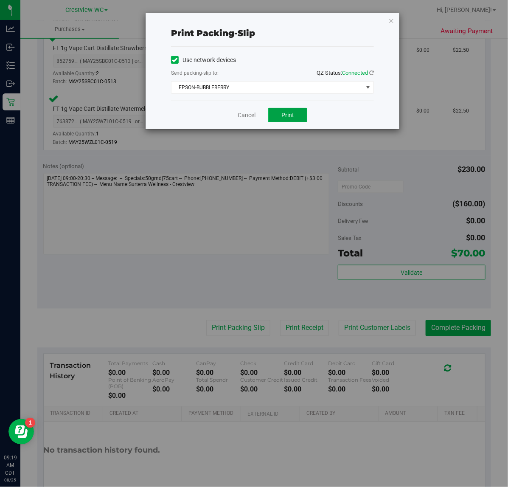
click at [289, 111] on button "Print" at bounding box center [287, 115] width 39 height 14
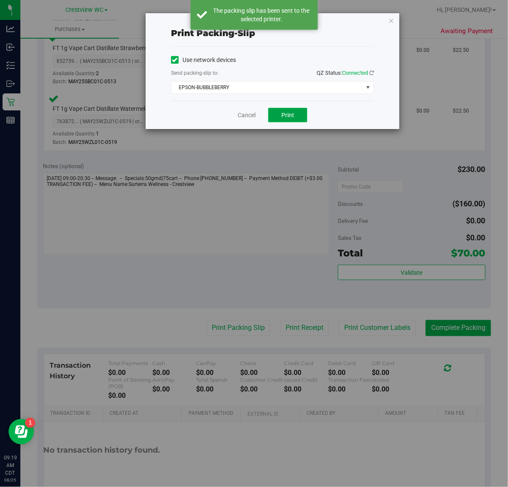
click at [279, 119] on button "Print" at bounding box center [287, 115] width 39 height 14
click at [390, 275] on div "Print packing-slip Use network devices Send packing-slip to: QZ Status: Connect…" at bounding box center [257, 243] width 515 height 487
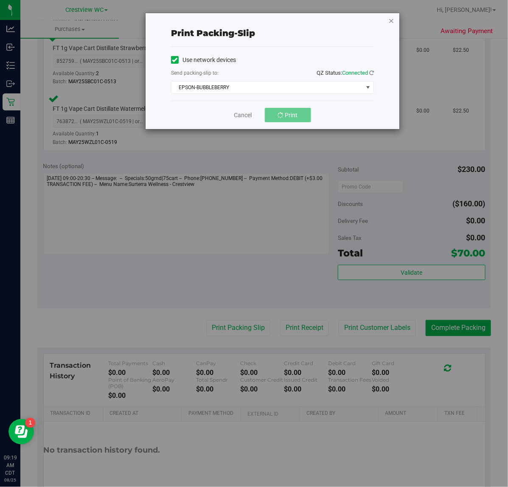
click at [392, 24] on icon "button" at bounding box center [392, 20] width 6 height 10
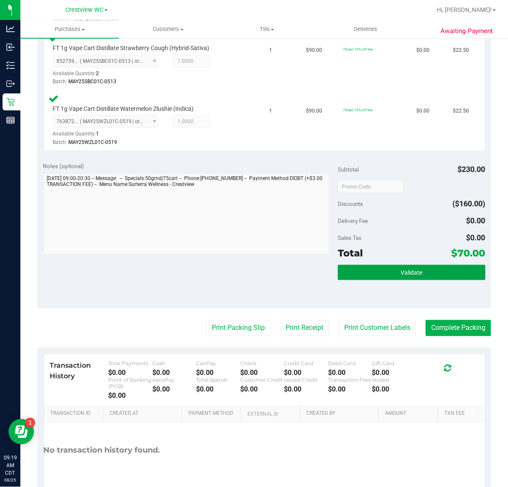
click at [408, 273] on span "Validate" at bounding box center [412, 273] width 22 height 7
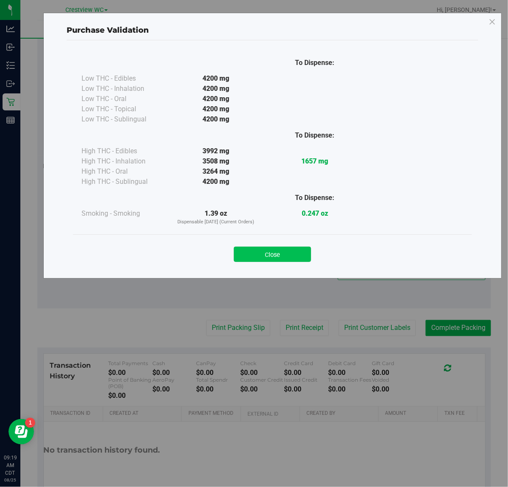
click at [279, 251] on button "Close" at bounding box center [272, 254] width 77 height 15
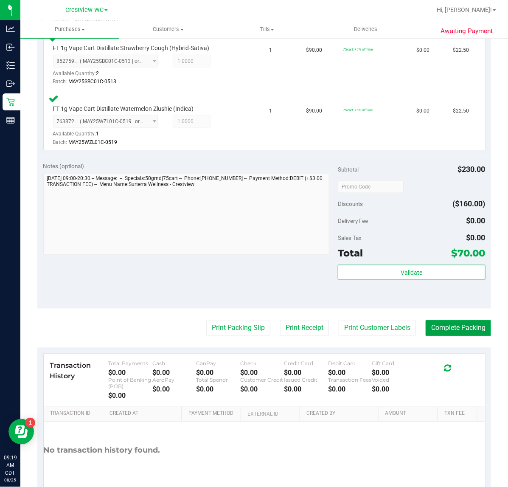
click at [460, 324] on button "Complete Packing" at bounding box center [458, 328] width 65 height 16
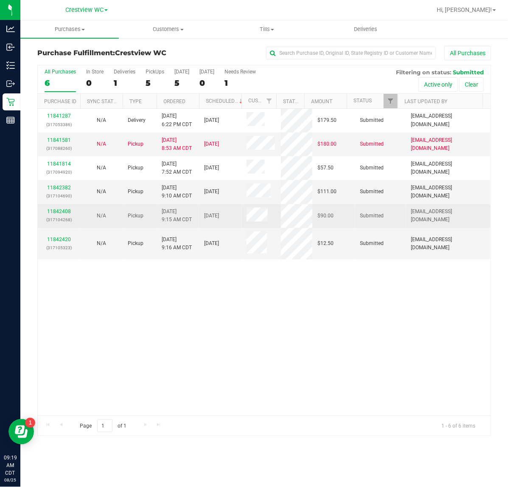
click at [49, 216] on p "(317104268)" at bounding box center [59, 220] width 32 height 8
click at [54, 211] on link "11842408" at bounding box center [59, 212] width 24 height 6
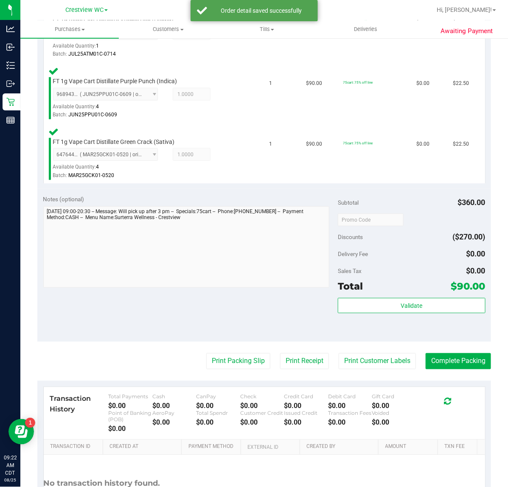
scroll to position [290, 0]
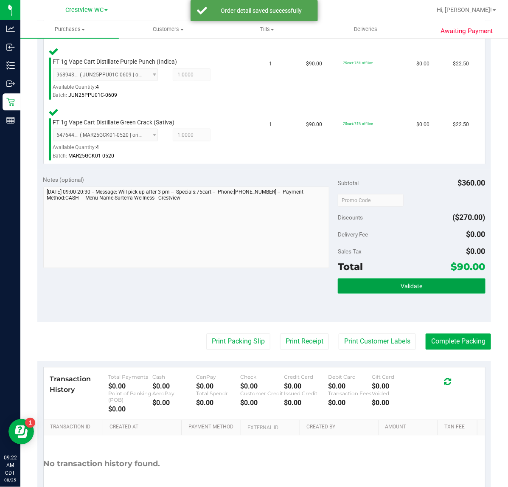
click at [389, 291] on button "Validate" at bounding box center [411, 286] width 147 height 15
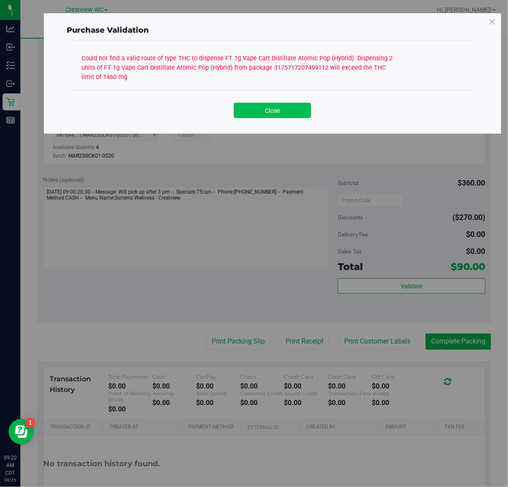
click at [285, 109] on button "Close" at bounding box center [272, 110] width 77 height 15
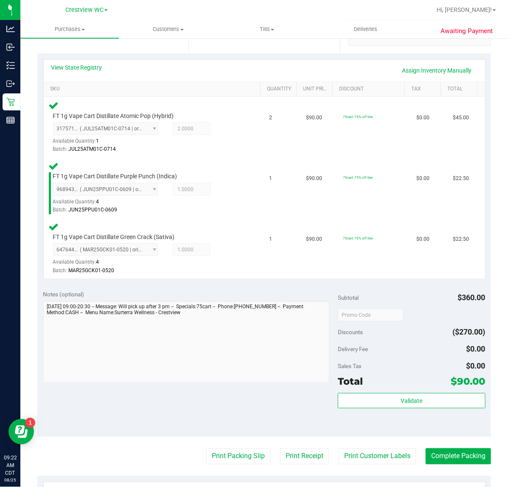
scroll to position [73, 0]
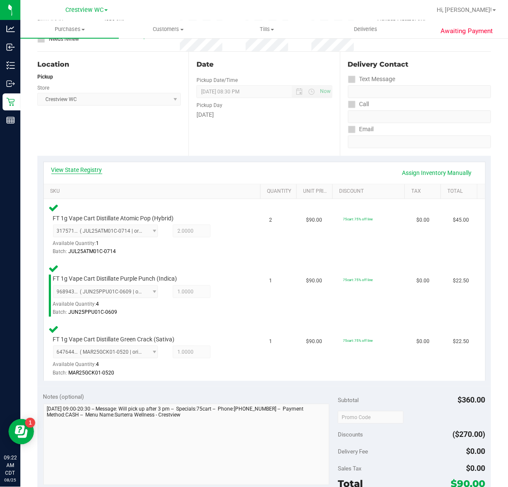
click at [98, 169] on link "View State Registry" at bounding box center [76, 170] width 51 height 8
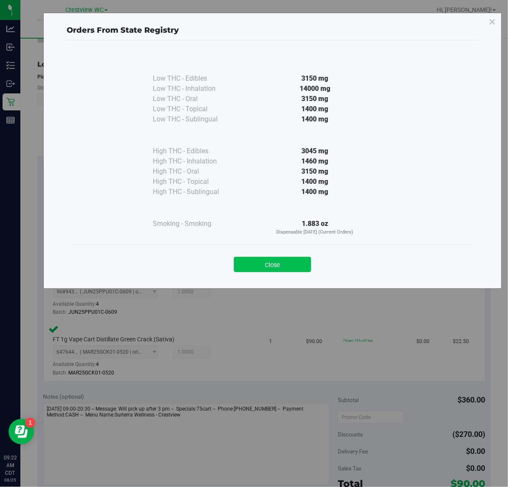
click at [277, 257] on button "Close" at bounding box center [272, 264] width 77 height 15
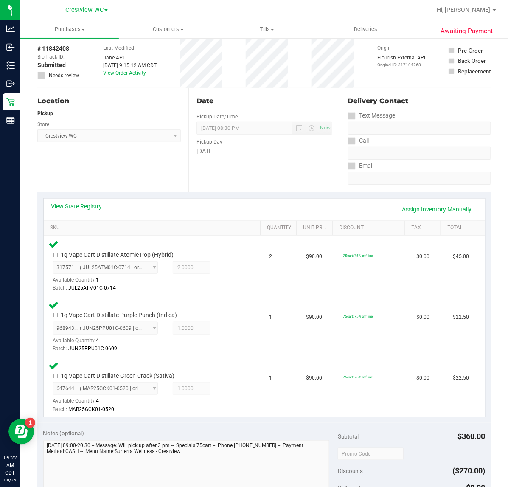
scroll to position [0, 0]
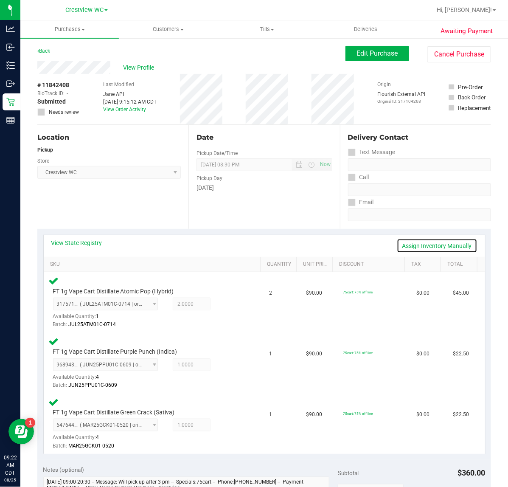
click at [418, 251] on link "Assign Inventory Manually" at bounding box center [437, 246] width 81 height 14
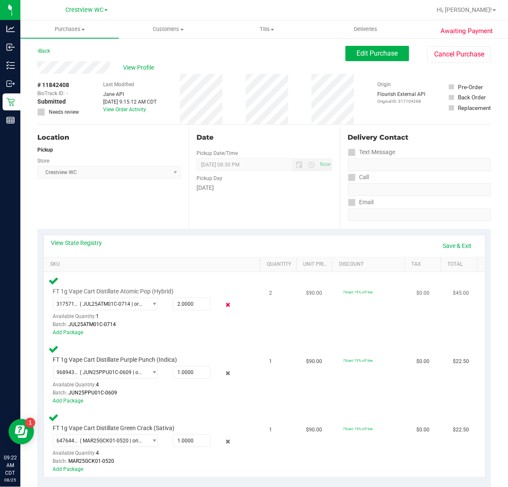
click at [223, 304] on icon at bounding box center [227, 305] width 9 height 10
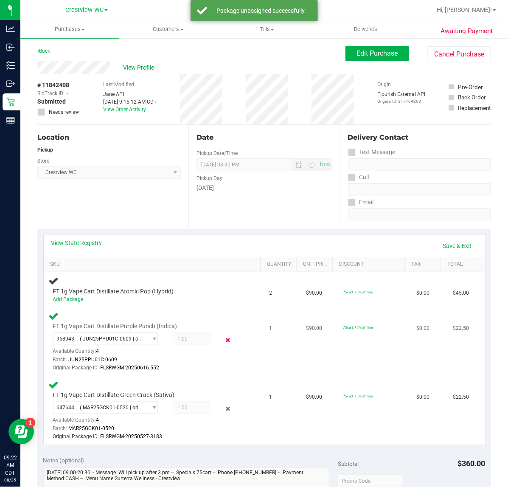
click at [225, 338] on icon at bounding box center [227, 340] width 9 height 10
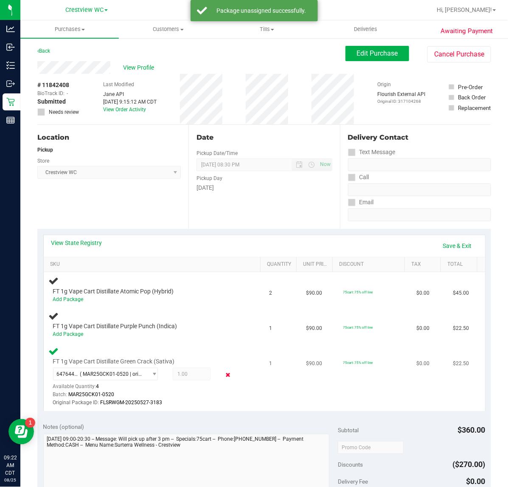
click at [223, 373] on icon at bounding box center [227, 375] width 9 height 10
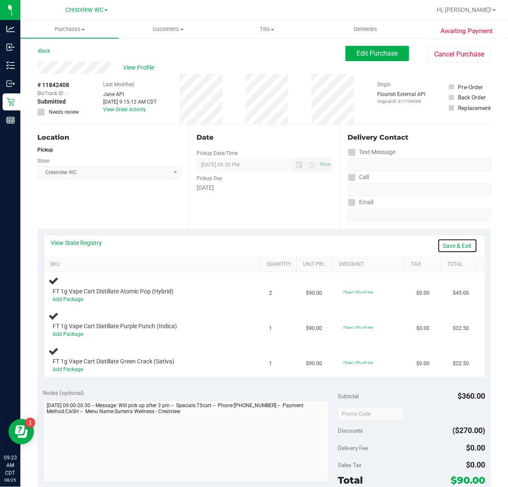
click at [458, 250] on link "Save & Exit" at bounding box center [458, 246] width 40 height 14
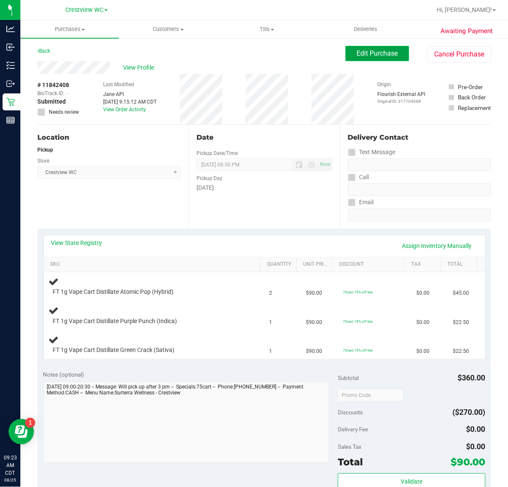
click at [387, 53] on span "Edit Purchase" at bounding box center [377, 53] width 41 height 8
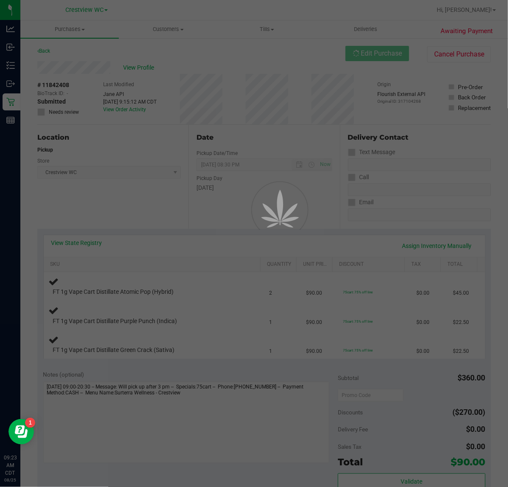
click at [36, 110] on div at bounding box center [254, 243] width 508 height 487
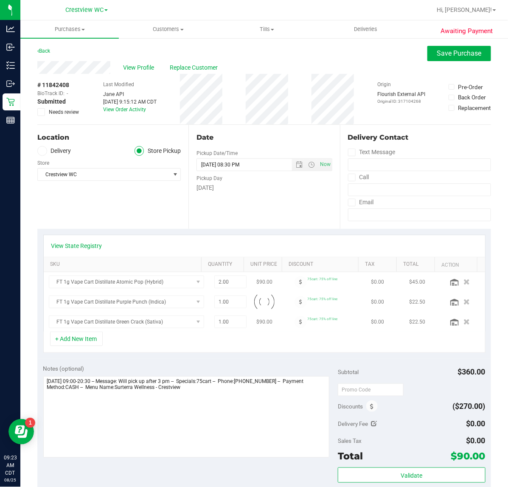
click at [38, 110] on span at bounding box center [41, 112] width 8 height 8
click at [0, 0] on input "Needs review" at bounding box center [0, 0] width 0 height 0
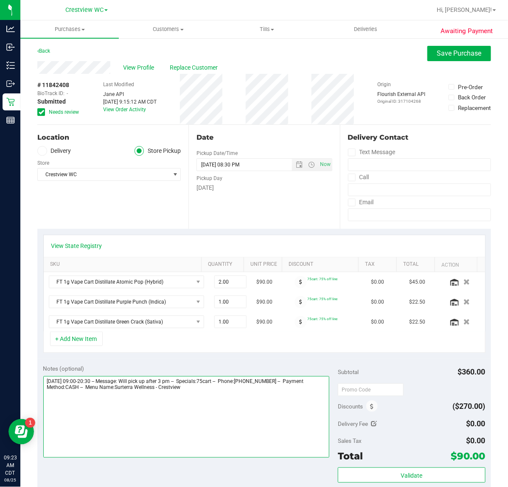
click at [201, 420] on textarea at bounding box center [186, 417] width 287 height 82
type textarea "Monday 08/25/2025 09:00-20:30 -- Message: Will pick up after 3 pm -- Specials:7…"
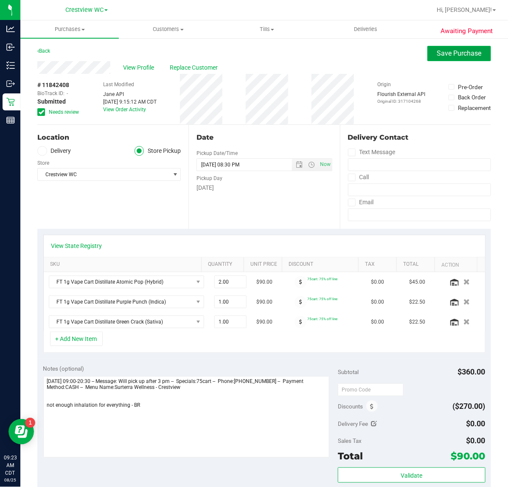
click at [440, 59] on button "Save Purchase" at bounding box center [460, 53] width 64 height 15
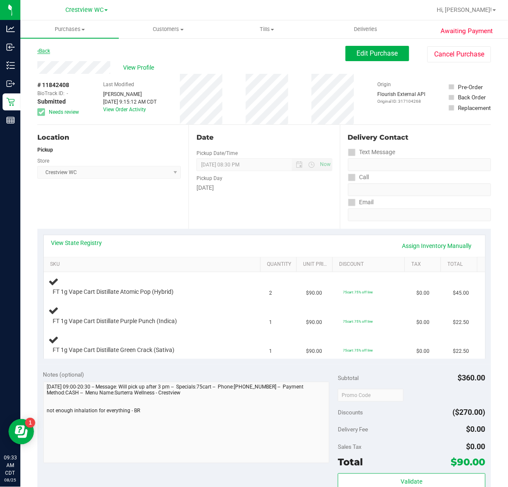
click at [48, 49] on link "Back" at bounding box center [43, 51] width 13 height 6
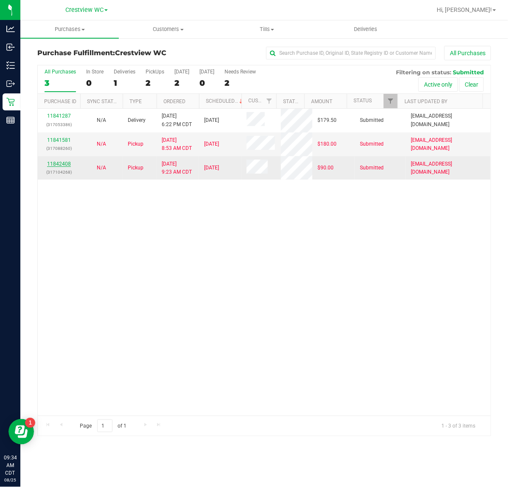
click at [64, 164] on link "11842408" at bounding box center [59, 164] width 24 height 6
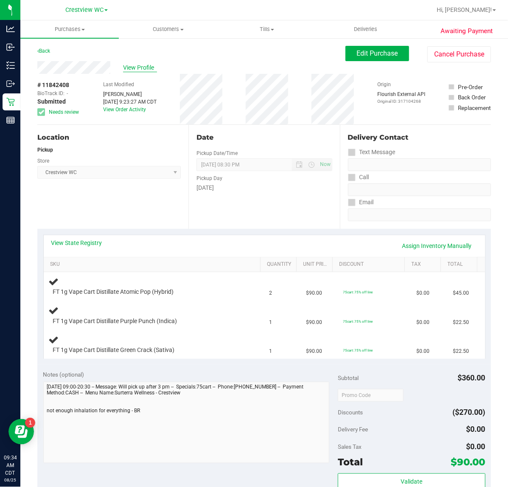
click at [134, 70] on span "View Profile" at bounding box center [140, 67] width 34 height 9
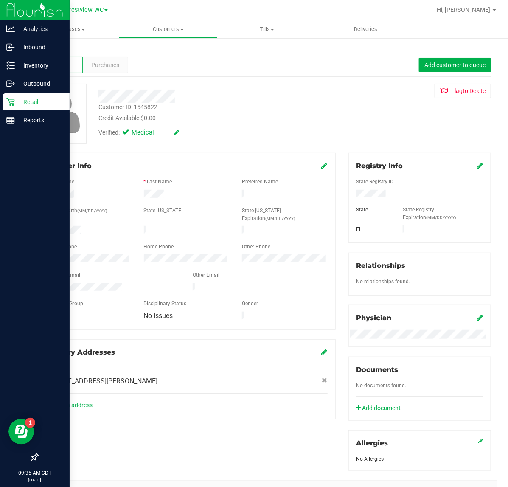
click at [43, 102] on p "Retail" at bounding box center [40, 102] width 51 height 10
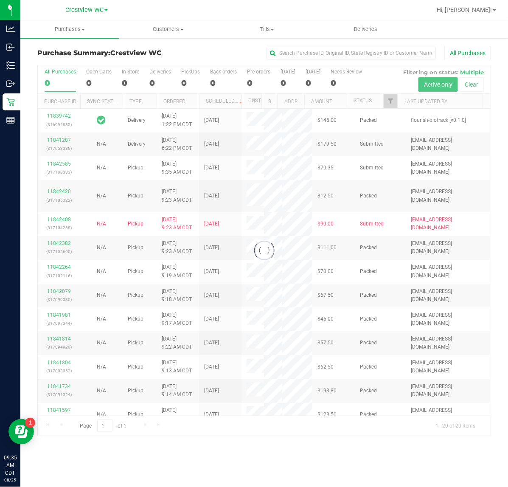
click at [391, 101] on div at bounding box center [264, 250] width 453 height 371
click at [391, 103] on span "Filter" at bounding box center [390, 101] width 7 height 7
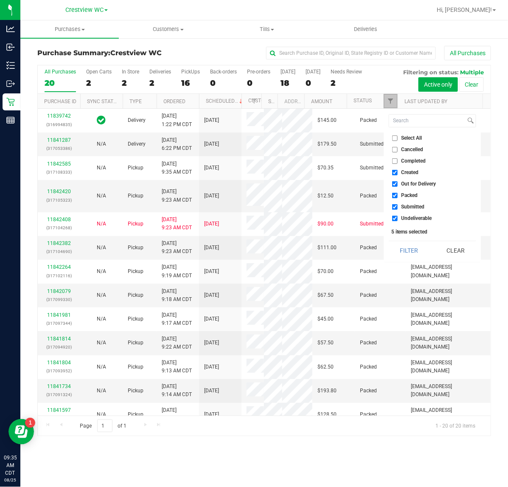
click at [391, 103] on span "Filter" at bounding box center [390, 101] width 7 height 7
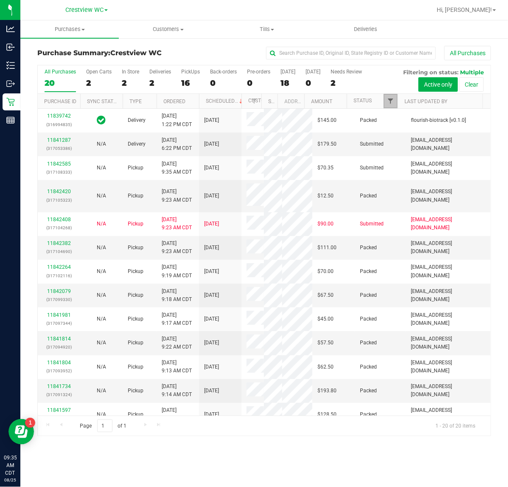
click at [390, 103] on span "Filter" at bounding box center [390, 101] width 7 height 7
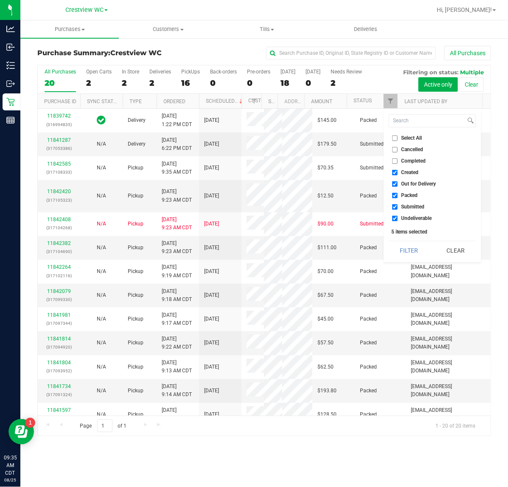
drag, startPoint x: 389, startPoint y: 173, endPoint x: 402, endPoint y: 172, distance: 13.2
click at [392, 173] on li "Created" at bounding box center [432, 172] width 87 height 9
click at [403, 171] on span "Created" at bounding box center [410, 172] width 17 height 5
click at [398, 171] on input "Created" at bounding box center [395, 173] width 6 height 6
checkbox input "false"
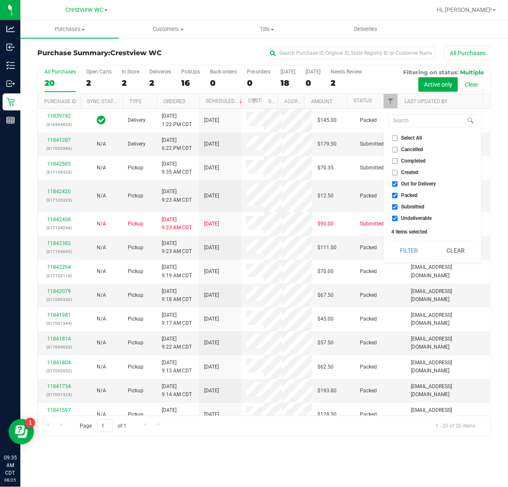
click at [402, 183] on span "Out for Delivery" at bounding box center [419, 183] width 35 height 5
click at [398, 183] on input "Out for Delivery" at bounding box center [395, 184] width 6 height 6
checkbox input "false"
click at [404, 193] on span "Packed" at bounding box center [410, 195] width 17 height 5
click at [398, 193] on input "Packed" at bounding box center [395, 196] width 6 height 6
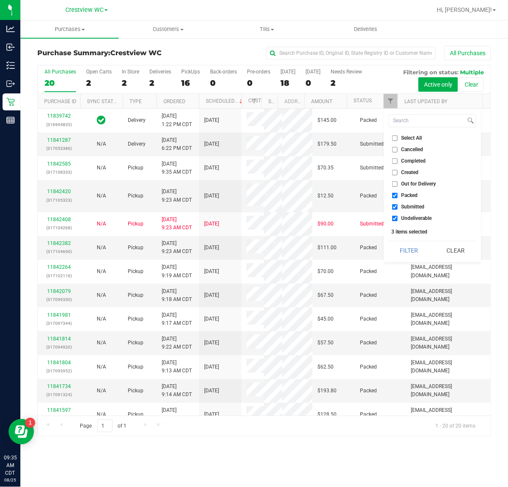
checkbox input "false"
click at [410, 220] on span "Undeliverable" at bounding box center [417, 218] width 31 height 5
click at [398, 220] on input "Undeliverable" at bounding box center [395, 219] width 6 height 6
checkbox input "false"
click at [402, 259] on div "Select All Cancelled Completed Created Out for Delivery Packed Submitted Undeli…" at bounding box center [433, 185] width 98 height 153
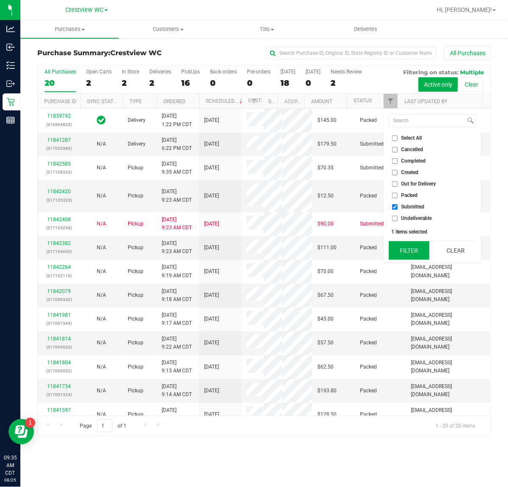
click at [404, 242] on button "Filter" at bounding box center [409, 250] width 41 height 19
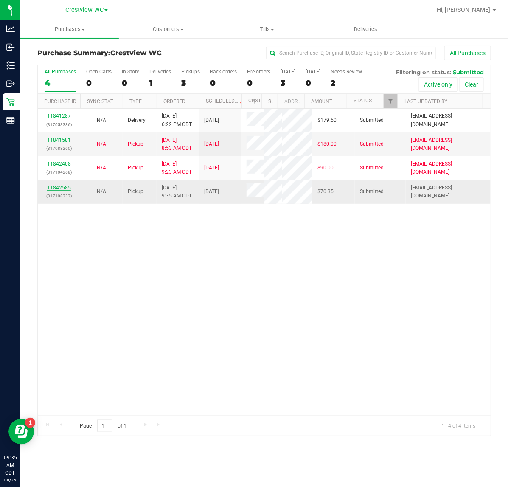
click at [56, 191] on link "11842585" at bounding box center [59, 188] width 24 height 6
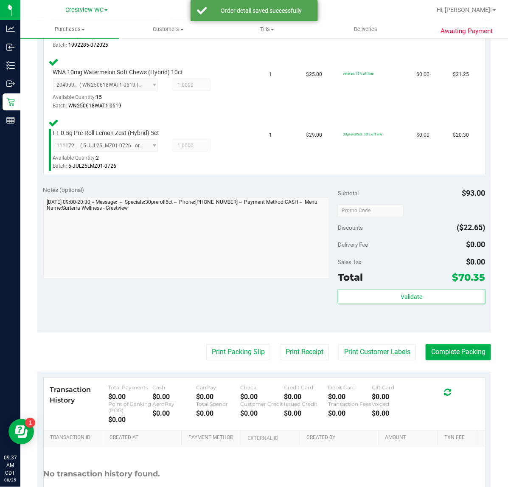
scroll to position [341, 0]
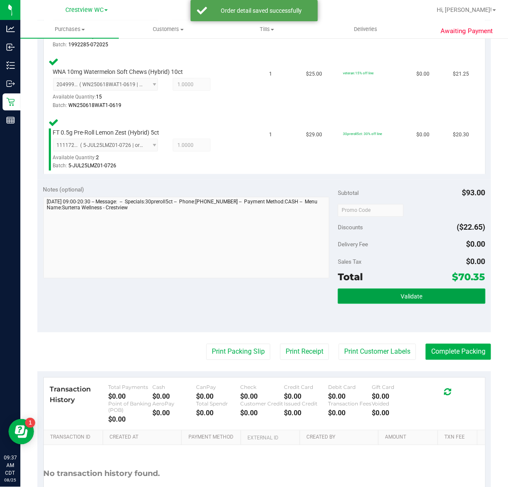
click at [401, 294] on span "Validate" at bounding box center [412, 296] width 22 height 7
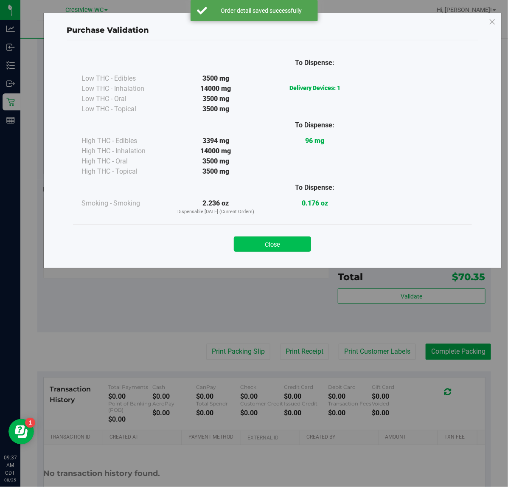
click at [283, 249] on button "Close" at bounding box center [272, 244] width 77 height 15
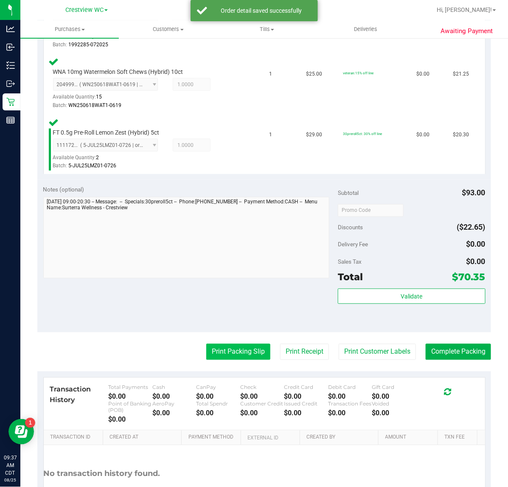
click at [234, 351] on button "Print Packing Slip" at bounding box center [238, 352] width 64 height 16
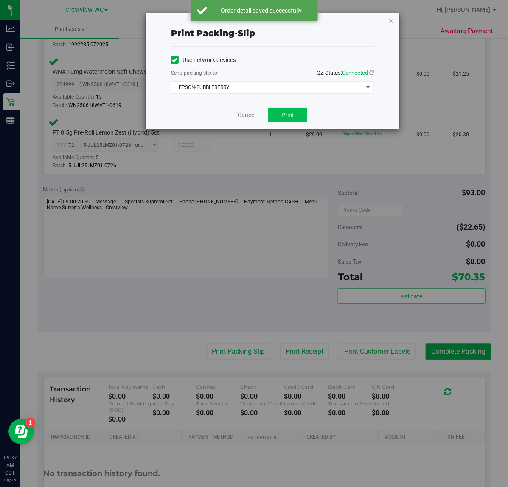
click at [298, 119] on button "Print" at bounding box center [287, 115] width 39 height 14
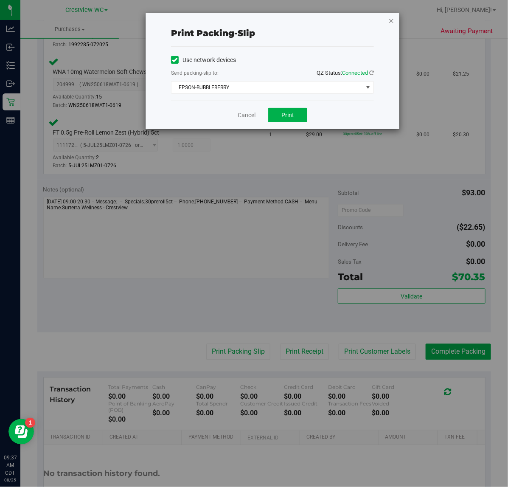
click at [392, 17] on icon "button" at bounding box center [392, 20] width 6 height 10
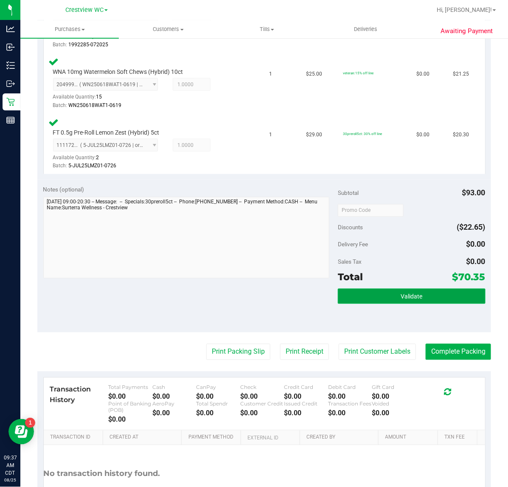
click at [431, 296] on button "Validate" at bounding box center [411, 296] width 147 height 15
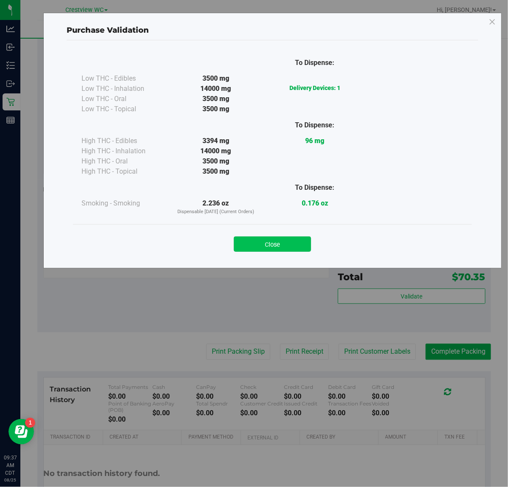
click at [266, 249] on button "Close" at bounding box center [272, 244] width 77 height 15
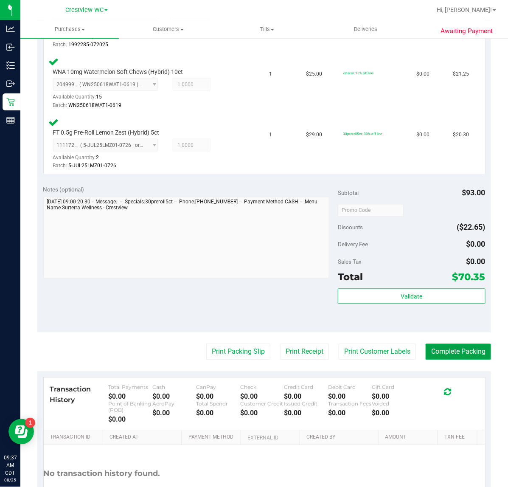
click at [472, 355] on button "Complete Packing" at bounding box center [458, 352] width 65 height 16
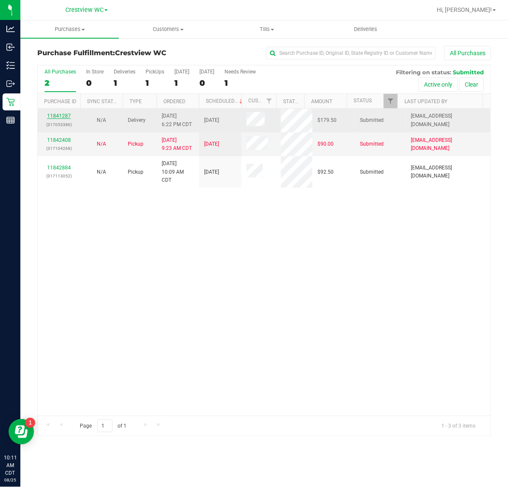
click at [56, 117] on link "11841287" at bounding box center [59, 116] width 24 height 6
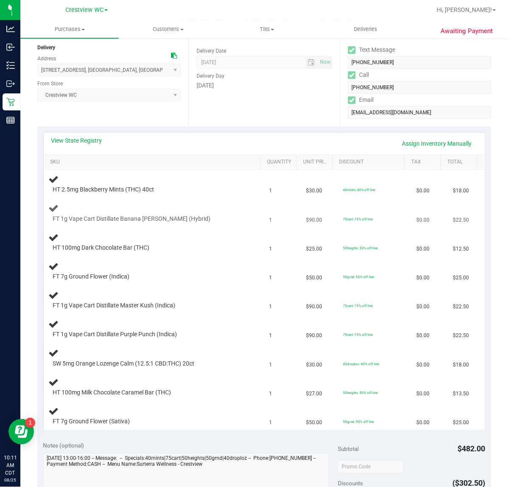
scroll to position [106, 0]
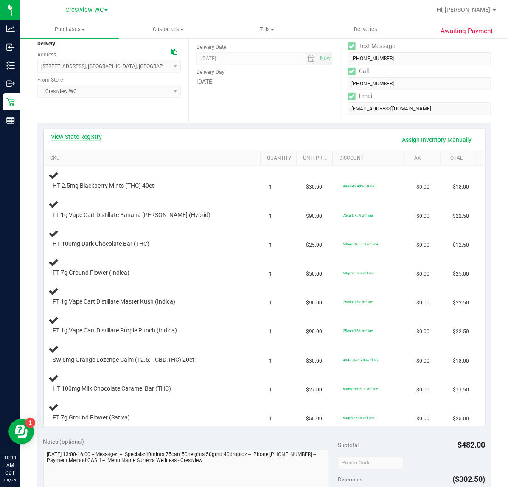
click at [85, 132] on link "View State Registry" at bounding box center [76, 136] width 51 height 8
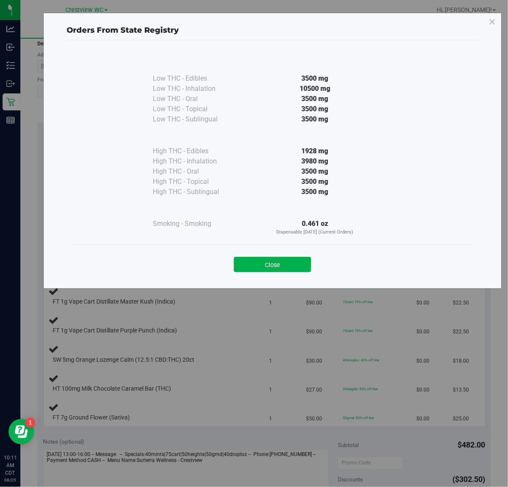
click at [298, 262] on button "Close" at bounding box center [272, 264] width 77 height 15
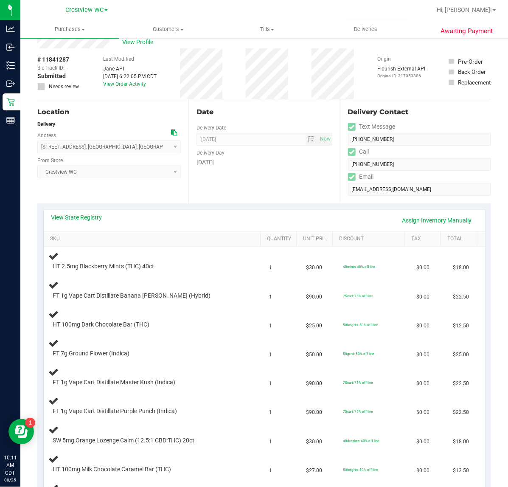
scroll to position [0, 0]
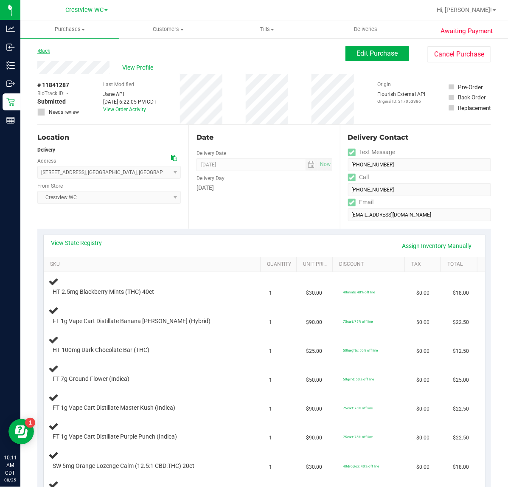
click at [48, 48] on link "Back" at bounding box center [43, 51] width 13 height 6
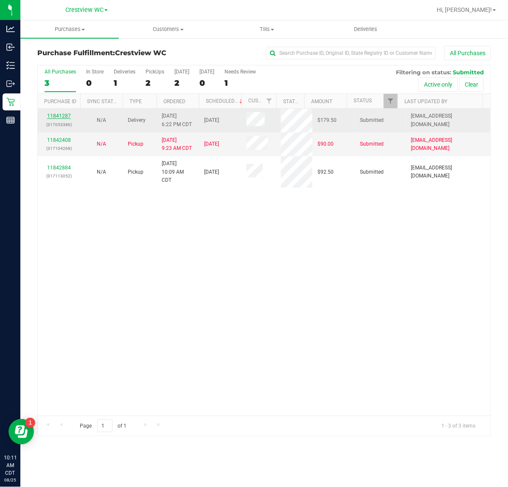
click at [52, 114] on link "11841287" at bounding box center [59, 116] width 24 height 6
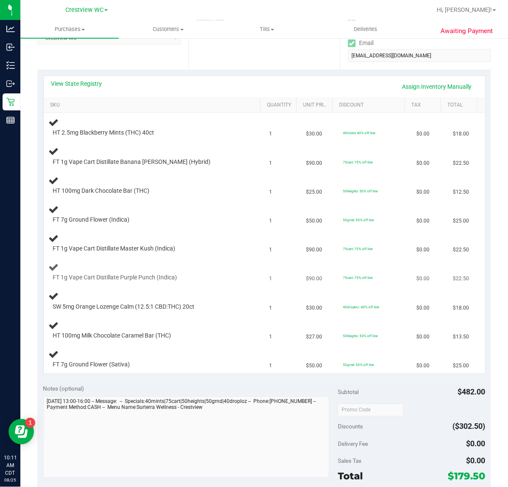
scroll to position [106, 0]
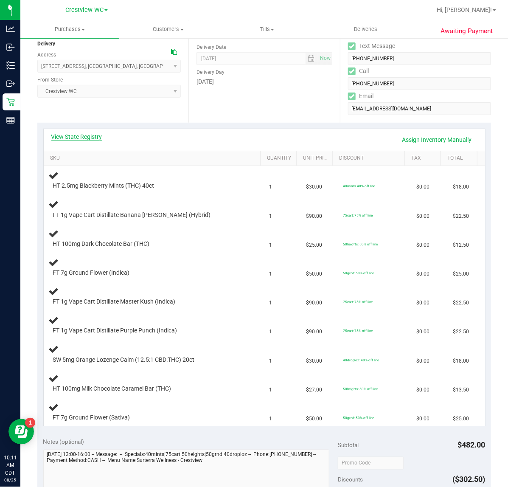
click at [91, 136] on link "View State Registry" at bounding box center [76, 136] width 51 height 8
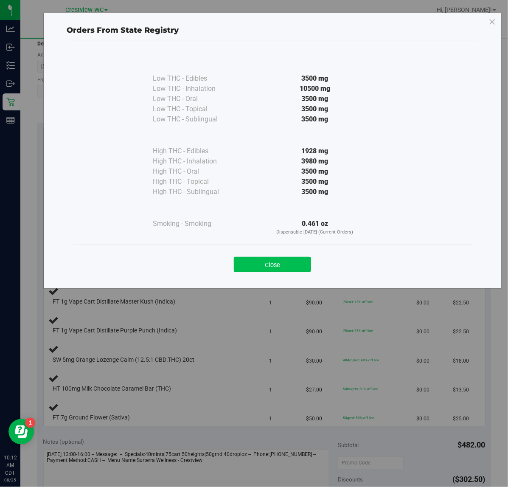
click at [306, 259] on button "Close" at bounding box center [272, 264] width 77 height 15
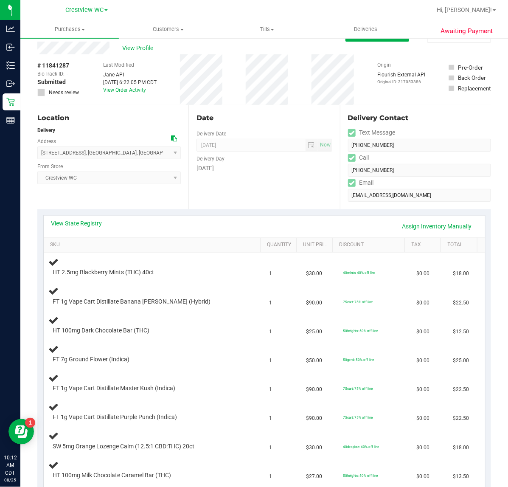
scroll to position [0, 0]
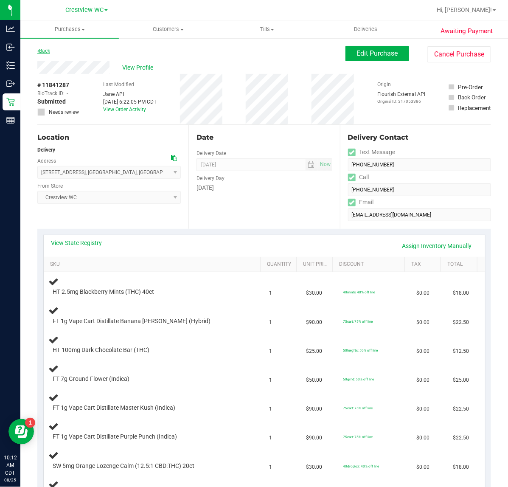
click at [49, 48] on link "Back" at bounding box center [43, 51] width 13 height 6
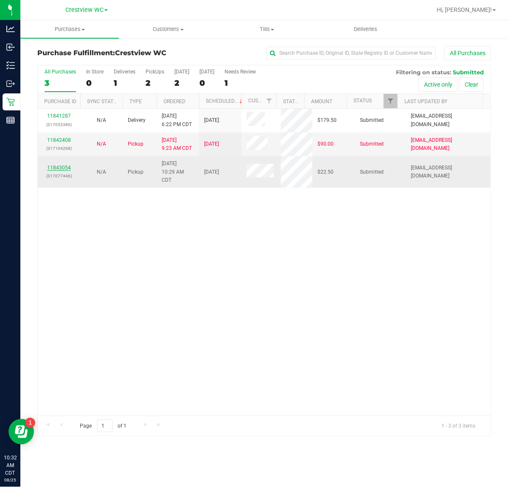
click at [63, 167] on link "11843054" at bounding box center [59, 168] width 24 height 6
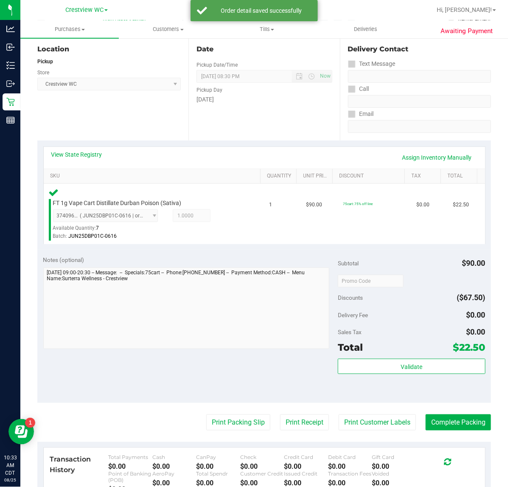
scroll to position [203, 0]
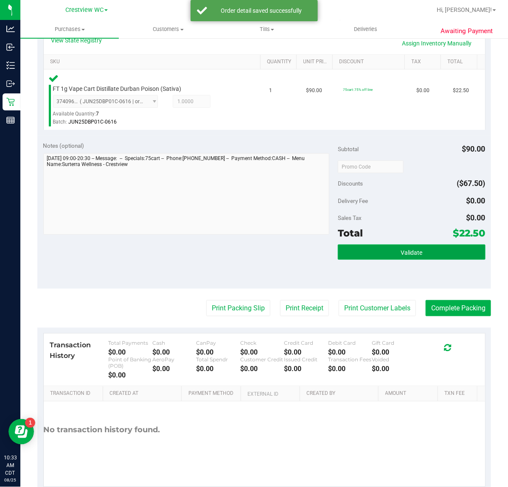
click at [401, 254] on span "Validate" at bounding box center [412, 252] width 22 height 7
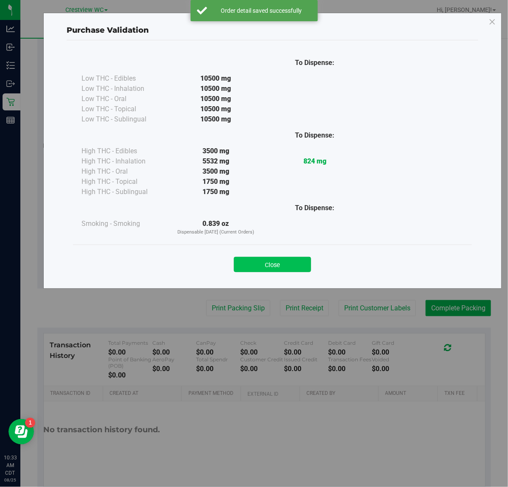
click at [289, 259] on button "Close" at bounding box center [272, 264] width 77 height 15
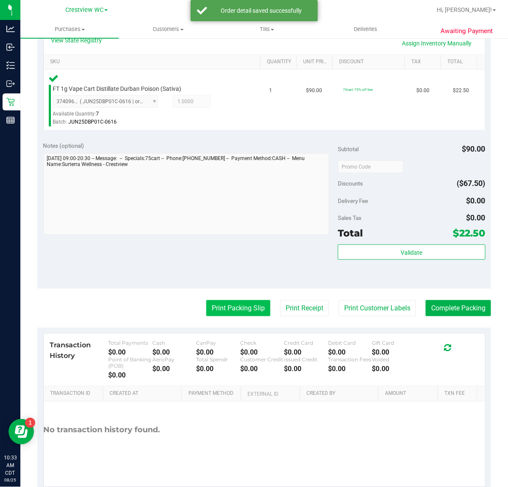
click at [219, 308] on button "Print Packing Slip" at bounding box center [238, 308] width 64 height 16
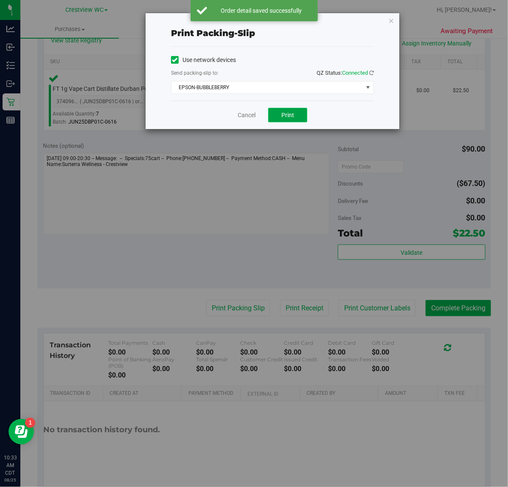
click at [301, 121] on button "Print" at bounding box center [287, 115] width 39 height 14
click at [393, 24] on icon "button" at bounding box center [392, 20] width 6 height 10
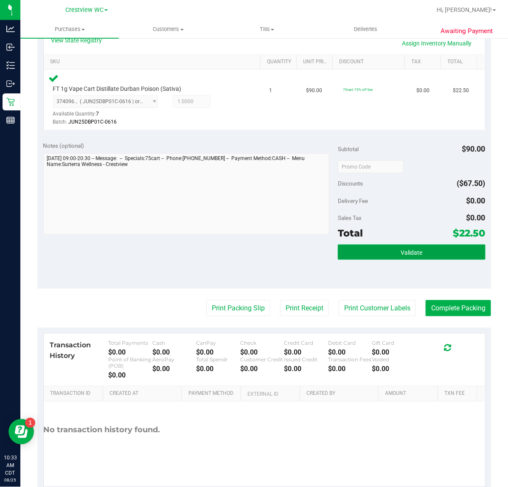
click at [425, 256] on button "Validate" at bounding box center [411, 252] width 147 height 15
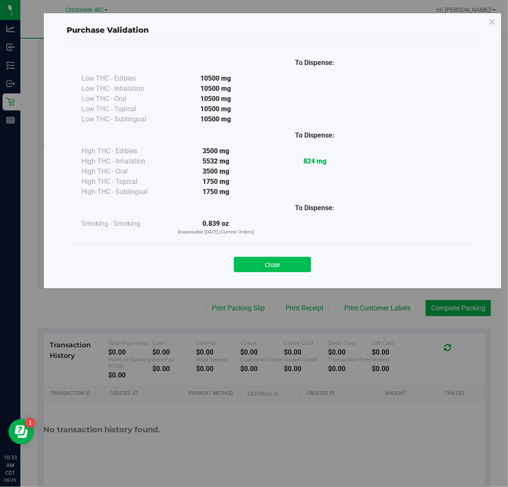
click at [275, 257] on button "Close" at bounding box center [272, 264] width 77 height 15
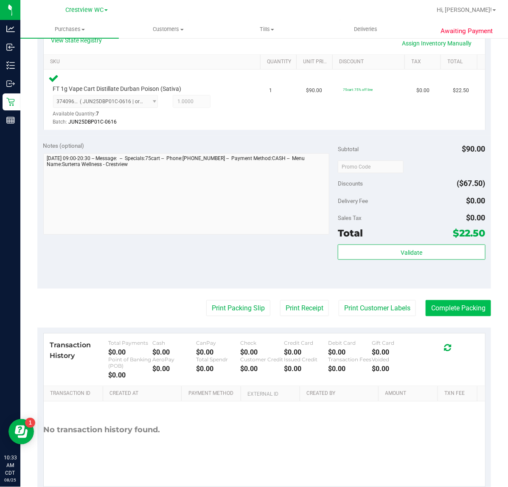
click at [444, 307] on button "Complete Packing" at bounding box center [458, 308] width 65 height 16
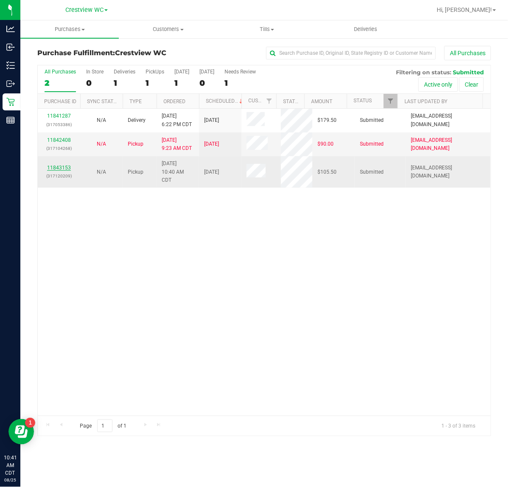
click at [62, 171] on link "11843153" at bounding box center [59, 168] width 24 height 6
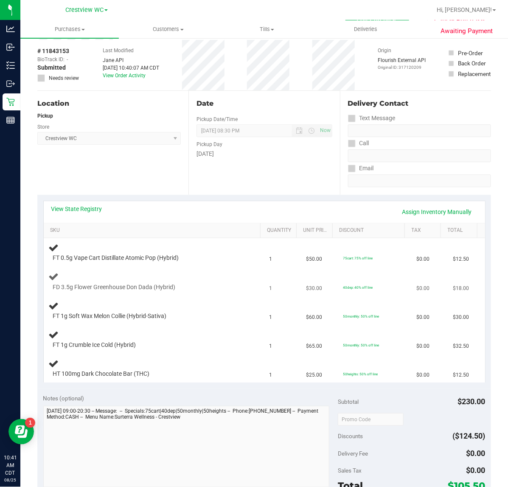
scroll to position [53, 0]
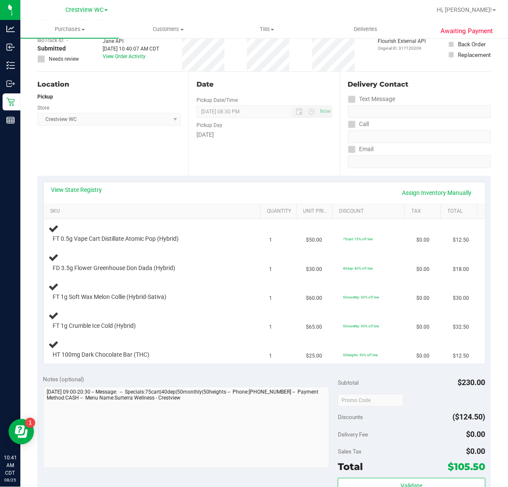
click at [98, 194] on div "View State Registry Assign Inventory Manually" at bounding box center [264, 193] width 426 height 14
click at [99, 189] on link "View State Registry" at bounding box center [76, 190] width 51 height 8
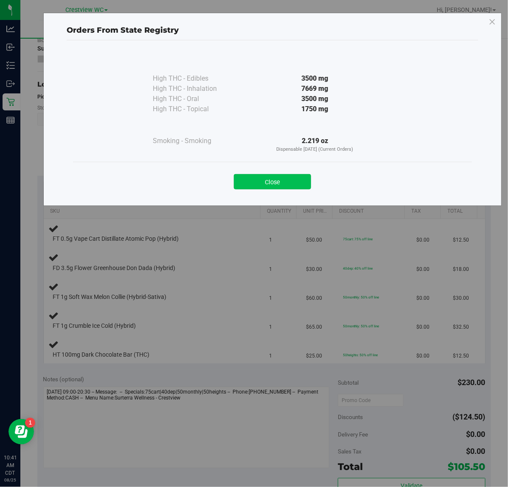
click at [302, 185] on button "Close" at bounding box center [272, 181] width 77 height 15
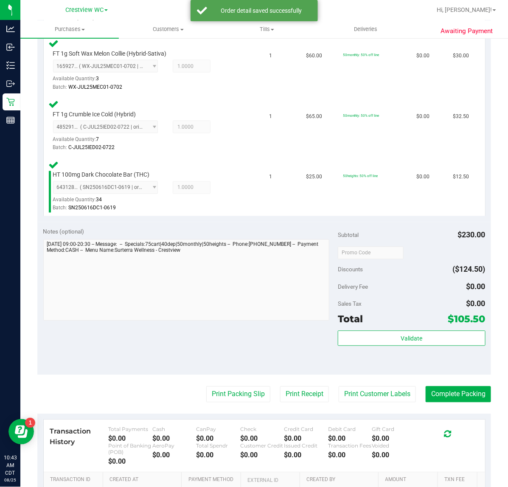
scroll to position [369, 0]
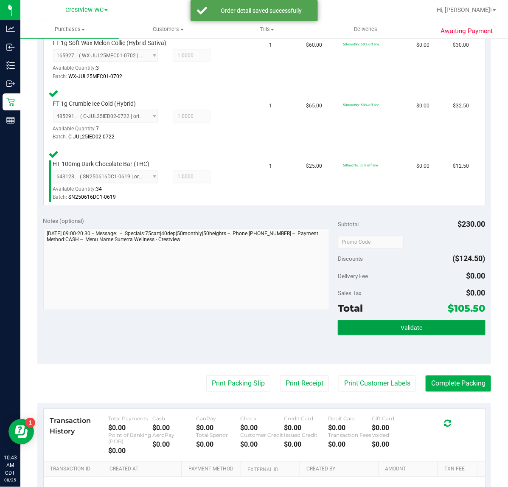
click at [385, 321] on button "Validate" at bounding box center [411, 327] width 147 height 15
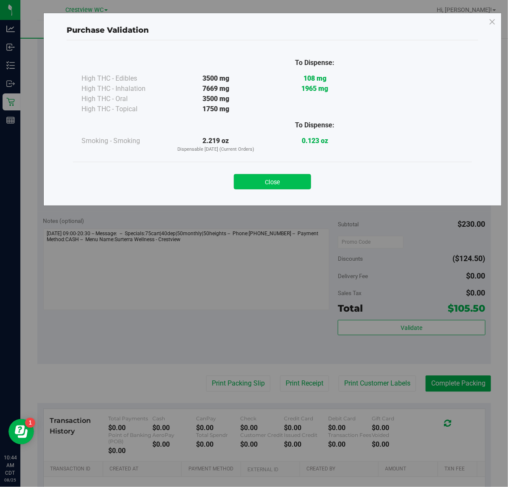
click at [293, 189] on button "Close" at bounding box center [272, 181] width 77 height 15
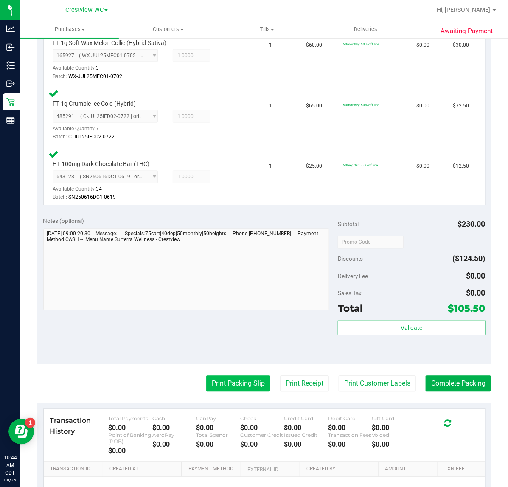
click at [234, 383] on button "Print Packing Slip" at bounding box center [238, 384] width 64 height 16
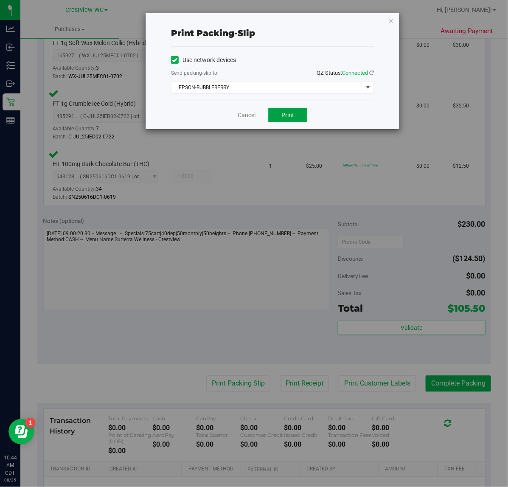
click at [292, 115] on span "Print" at bounding box center [288, 115] width 13 height 7
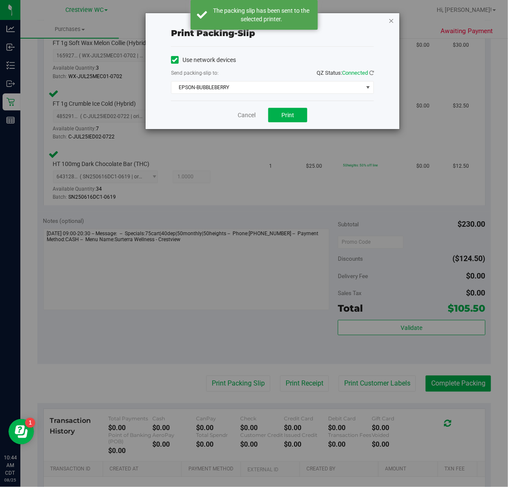
click at [392, 20] on icon "button" at bounding box center [392, 20] width 6 height 10
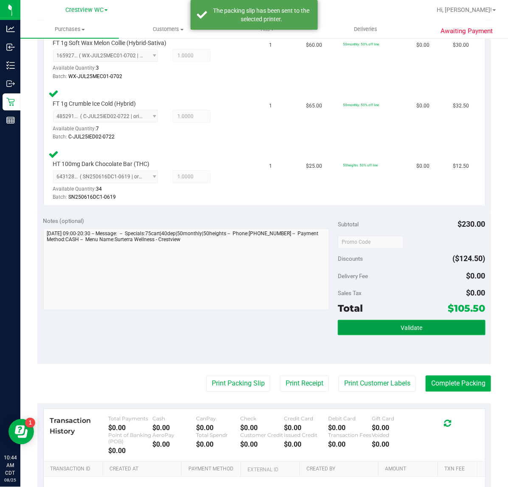
click at [431, 326] on button "Validate" at bounding box center [411, 327] width 147 height 15
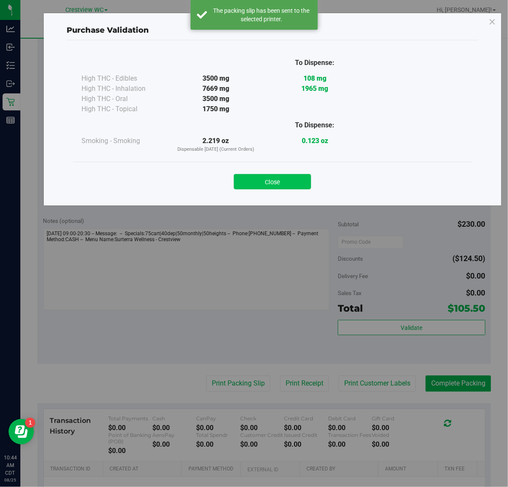
click at [300, 180] on button "Close" at bounding box center [272, 181] width 77 height 15
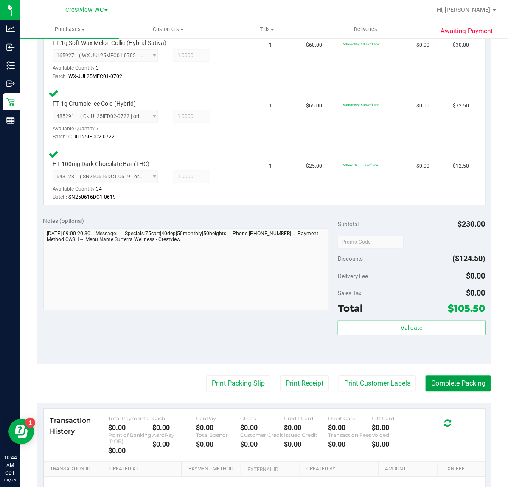
click at [462, 381] on button "Complete Packing" at bounding box center [458, 384] width 65 height 16
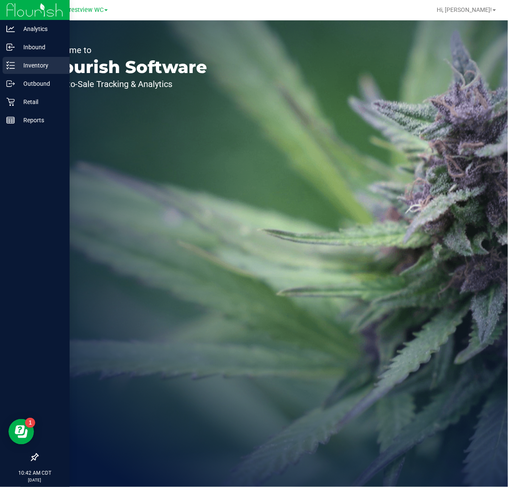
click at [11, 68] on line at bounding box center [12, 68] width 5 height 0
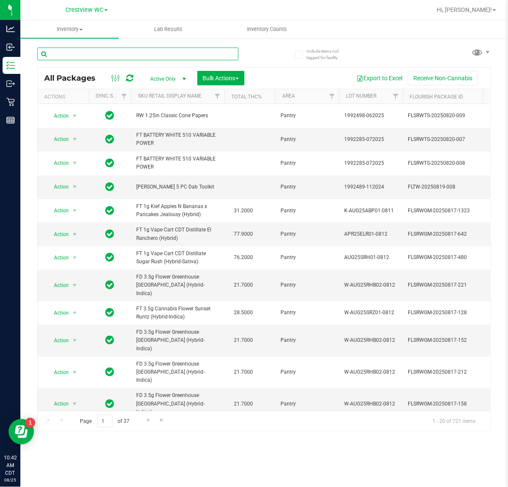
click at [147, 53] on input "text" at bounding box center [137, 54] width 201 height 13
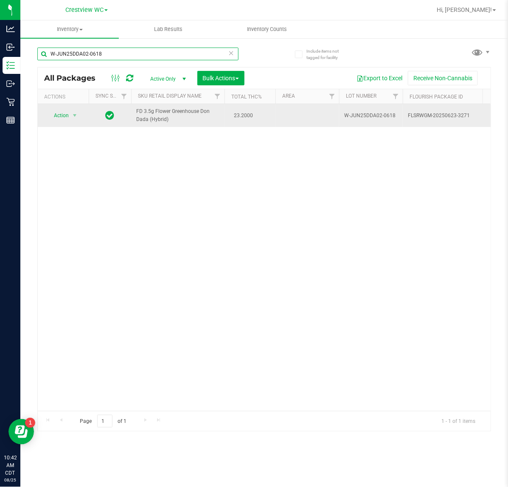
type input "W-JUN25DDA02-0618"
click at [62, 113] on span "Action" at bounding box center [57, 116] width 23 height 12
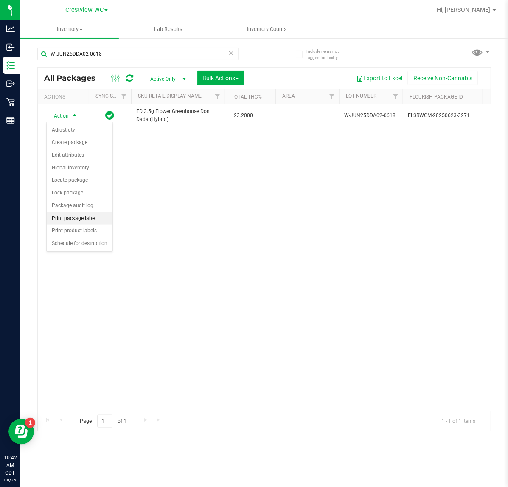
click at [90, 219] on li "Print package label" at bounding box center [80, 218] width 66 height 13
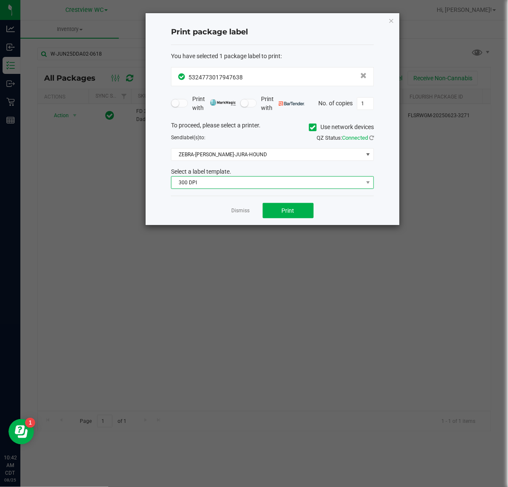
click at [282, 180] on span "300 DPI" at bounding box center [268, 183] width 192 height 12
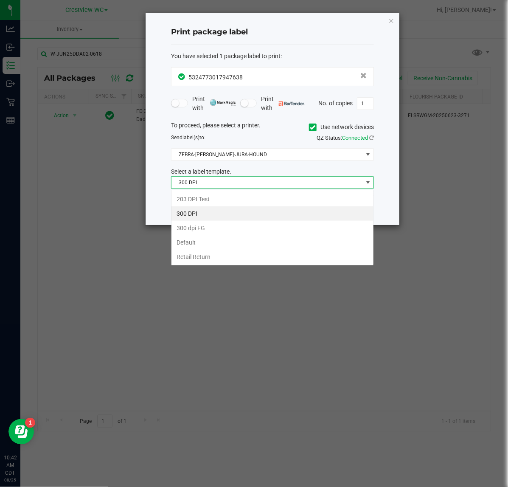
scroll to position [13, 203]
click at [389, 18] on icon "button" at bounding box center [392, 20] width 6 height 10
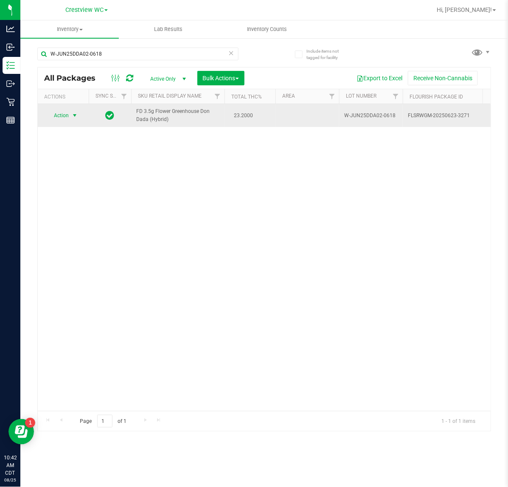
click at [67, 116] on span "Action" at bounding box center [57, 116] width 23 height 12
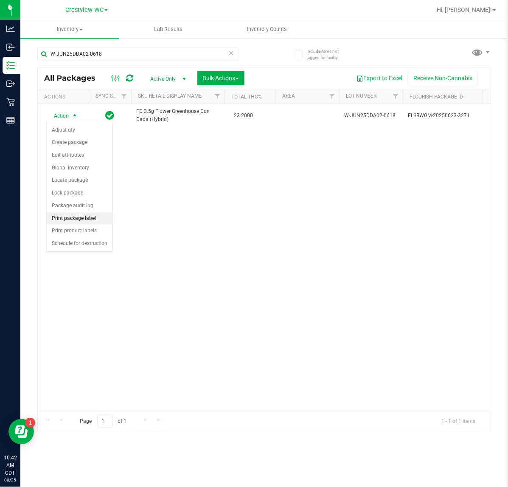
drag, startPoint x: 92, startPoint y: 220, endPoint x: 96, endPoint y: 219, distance: 4.4
click at [92, 219] on li "Print package label" at bounding box center [80, 218] width 66 height 13
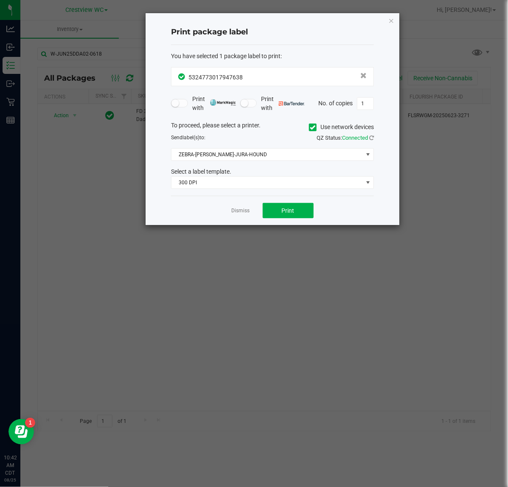
drag, startPoint x: 391, startPoint y: 20, endPoint x: 381, endPoint y: 20, distance: 9.8
click at [389, 20] on icon "button" at bounding box center [392, 20] width 6 height 10
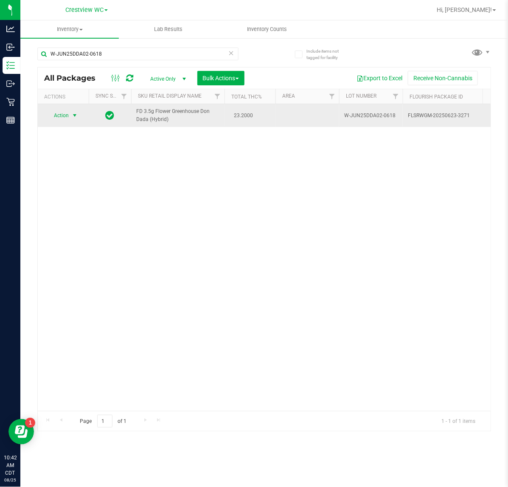
click at [66, 115] on span "Action" at bounding box center [57, 116] width 23 height 12
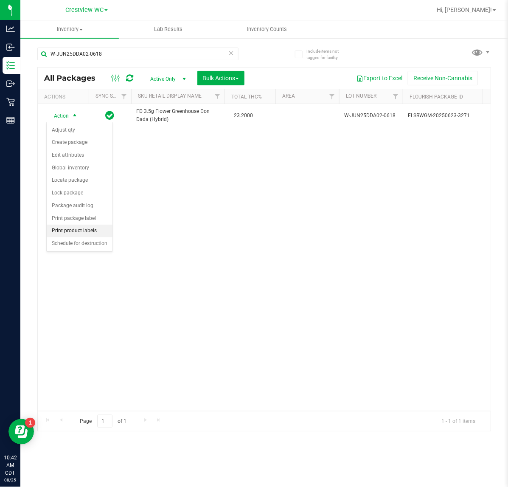
click at [79, 234] on li "Print product labels" at bounding box center [80, 231] width 66 height 13
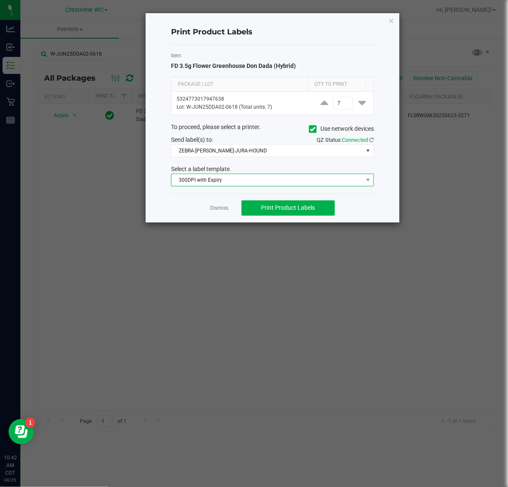
click at [289, 181] on span "300DPI with Expiry" at bounding box center [268, 180] width 192 height 12
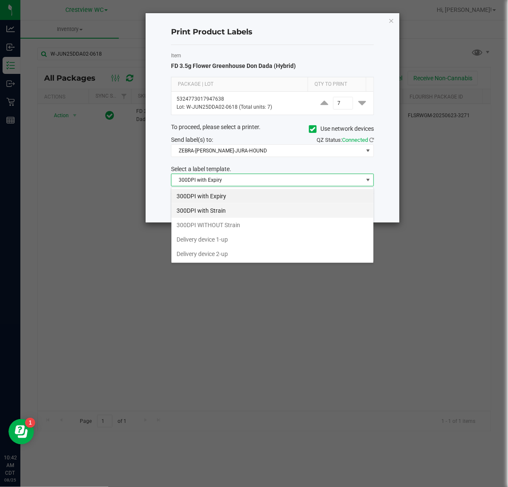
click at [272, 209] on li "300DPI with Strain" at bounding box center [273, 210] width 202 height 14
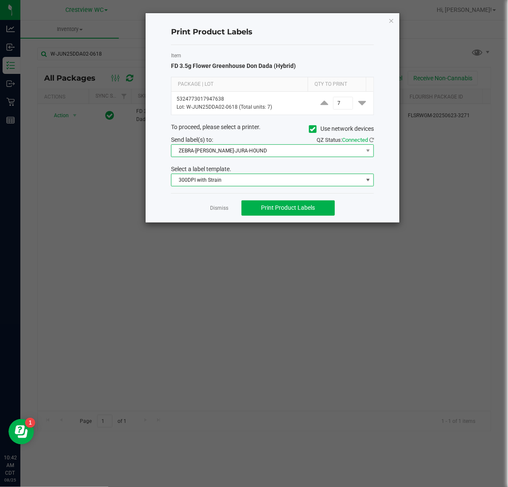
click at [296, 151] on span "ZEBRA-BRUNO-JURA-HOUND" at bounding box center [268, 151] width 192 height 12
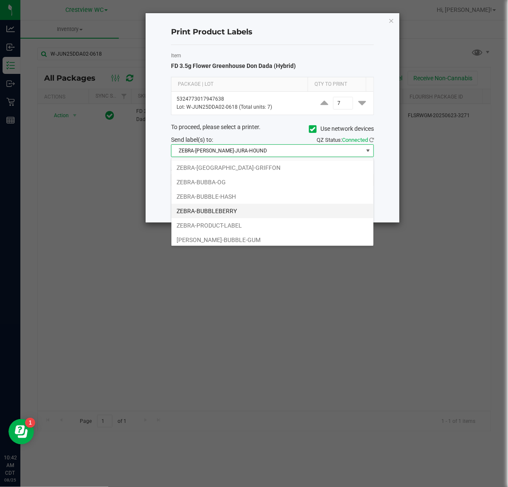
scroll to position [17, 0]
click at [258, 208] on li "ZEBRA-BUBBLEBERRY" at bounding box center [273, 208] width 202 height 14
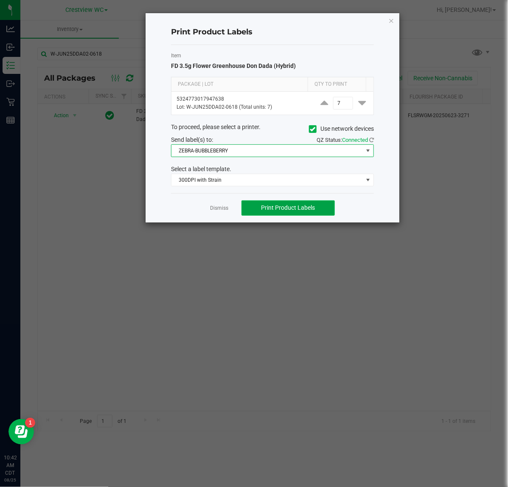
click at [292, 203] on button "Print Product Labels" at bounding box center [288, 207] width 93 height 15
click at [309, 210] on span "Print Product Labels" at bounding box center [288, 207] width 54 height 7
click at [393, 39] on div "Print Product Labels Item FD 3.5g Flower Greenhouse Don Dada (Hybrid) Package |…" at bounding box center [273, 117] width 254 height 209
click at [391, 17] on icon "button" at bounding box center [392, 20] width 6 height 10
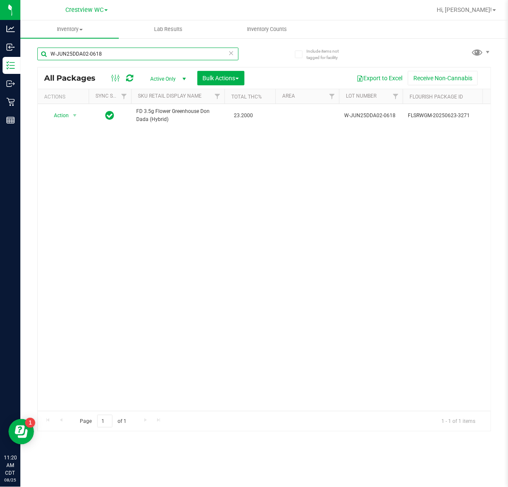
drag, startPoint x: 145, startPoint y: 53, endPoint x: -106, endPoint y: 73, distance: 251.7
click at [0, 73] on html "Analytics Inbound Inventory Outbound Retail Reports 11:20 AM CDT 08/25/2025 08/…" at bounding box center [254, 243] width 508 height 487
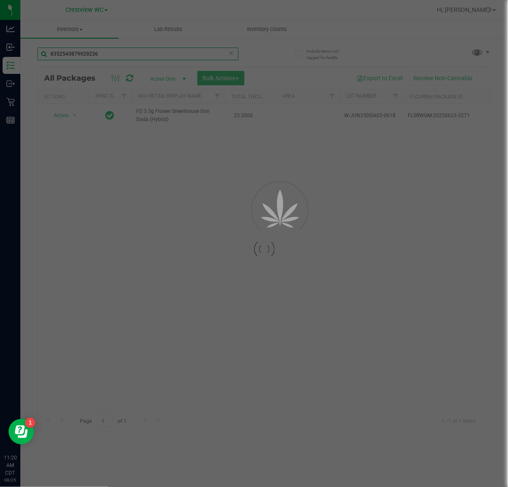
type input "8352543879929236"
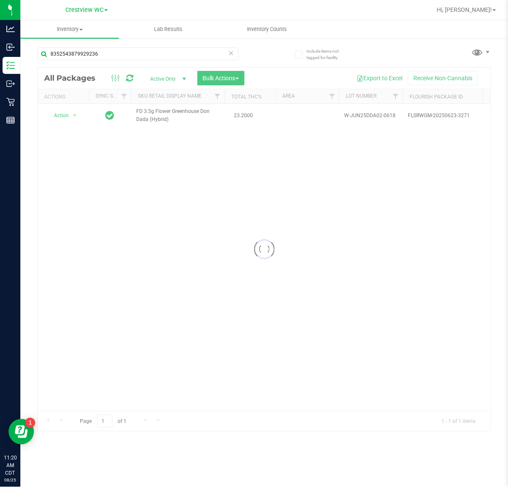
click at [95, 123] on div at bounding box center [264, 250] width 453 height 364
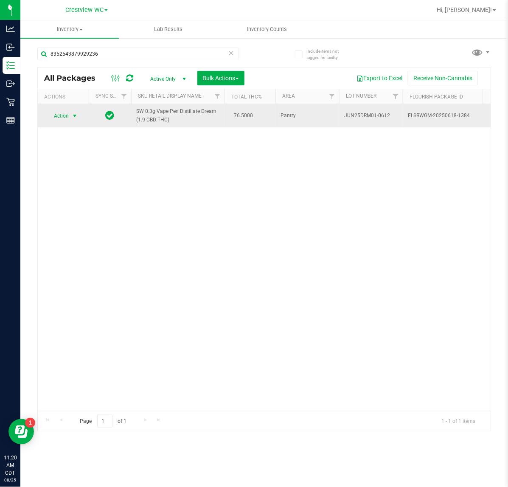
click at [57, 117] on span "Action" at bounding box center [57, 116] width 23 height 12
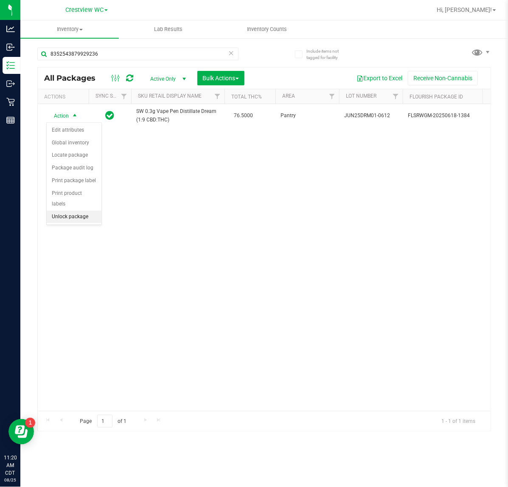
click at [82, 211] on li "Unlock package" at bounding box center [74, 217] width 55 height 13
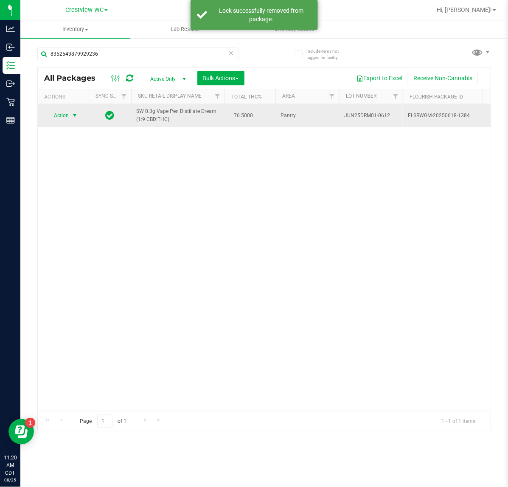
click at [73, 116] on span "select" at bounding box center [74, 115] width 7 height 7
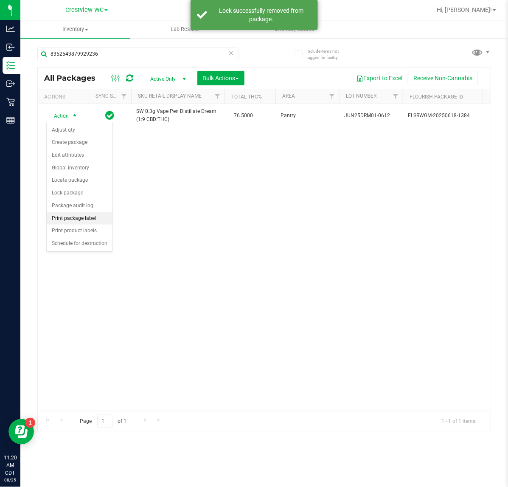
drag, startPoint x: 91, startPoint y: 221, endPoint x: 96, endPoint y: 221, distance: 4.7
click at [93, 222] on li "Print package label" at bounding box center [80, 218] width 66 height 13
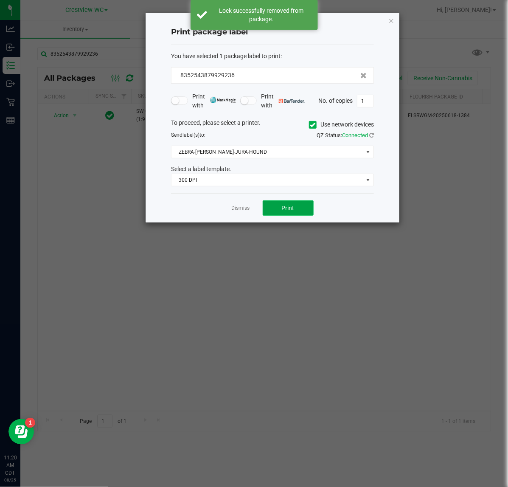
click at [275, 211] on button "Print" at bounding box center [288, 207] width 51 height 15
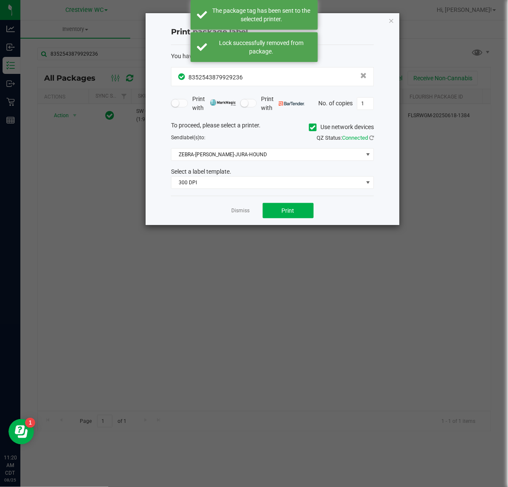
drag, startPoint x: 247, startPoint y: 171, endPoint x: 250, endPoint y: 175, distance: 5.2
click at [247, 172] on div "Select a label template." at bounding box center [273, 171] width 216 height 9
drag, startPoint x: 251, startPoint y: 182, endPoint x: 248, endPoint y: 185, distance: 4.8
click at [252, 182] on span "300 DPI" at bounding box center [268, 183] width 192 height 12
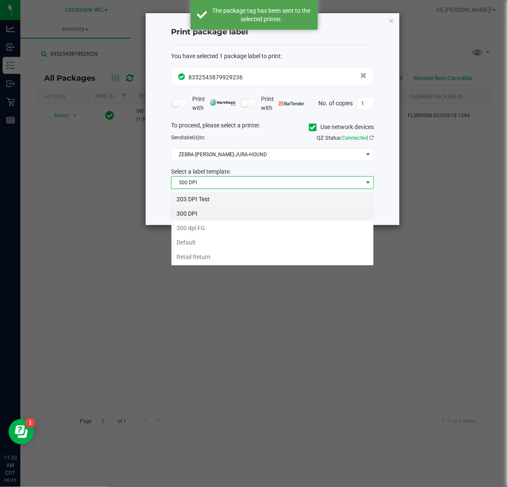
scroll to position [13, 203]
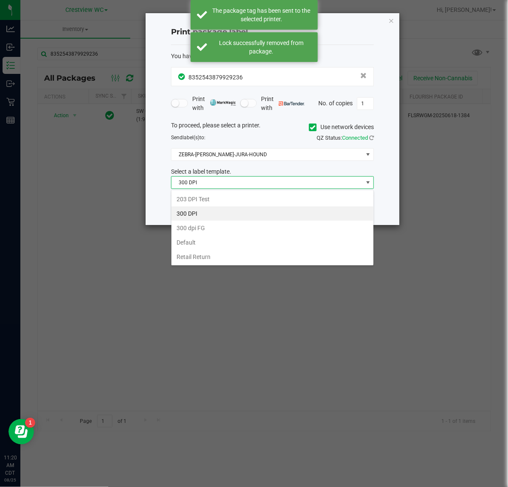
drag, startPoint x: 239, startPoint y: 196, endPoint x: 248, endPoint y: 195, distance: 8.5
click at [241, 196] on li "203 DPI Test" at bounding box center [273, 199] width 202 height 14
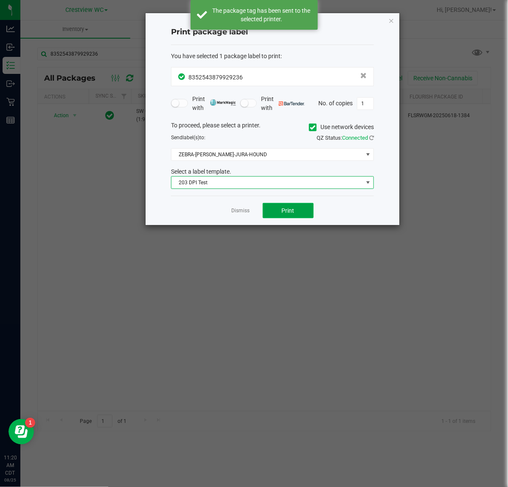
click at [292, 214] on span "Print" at bounding box center [288, 210] width 13 height 7
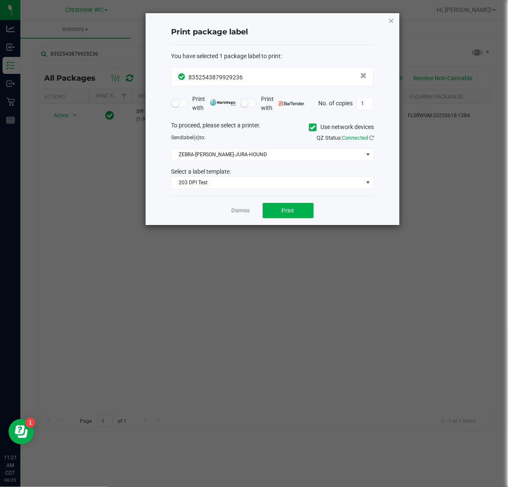
click at [389, 24] on icon "button" at bounding box center [392, 20] width 6 height 10
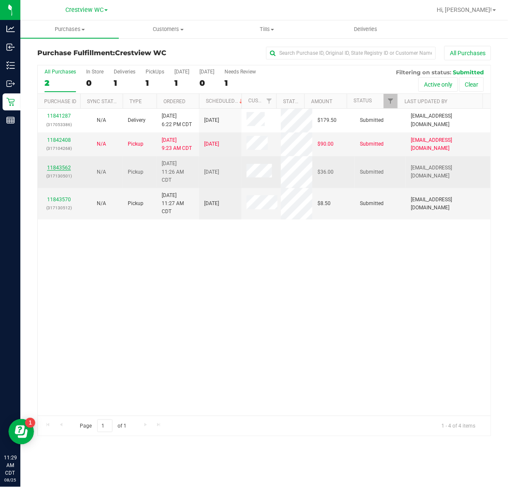
click at [60, 166] on link "11843562" at bounding box center [59, 168] width 24 height 6
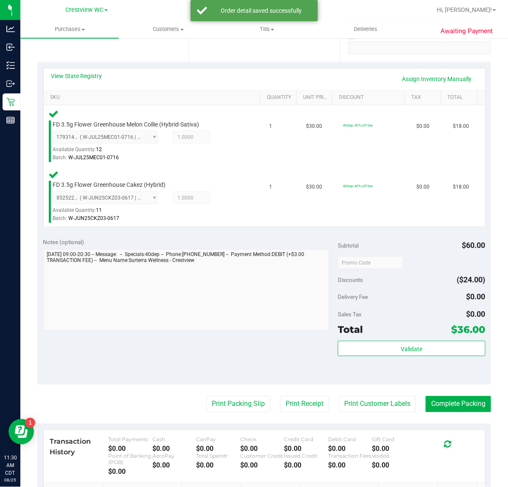
scroll to position [192, 0]
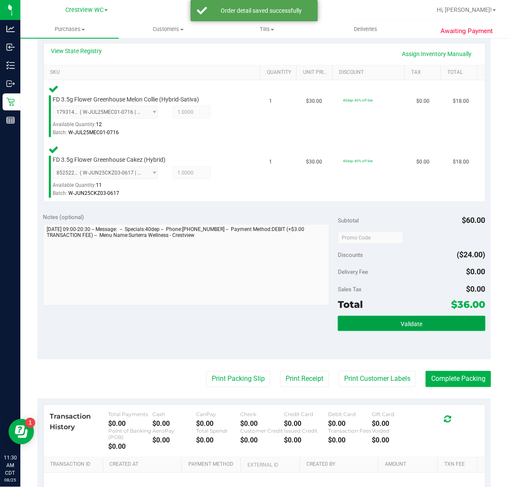
click at [401, 318] on button "Validate" at bounding box center [411, 323] width 147 height 15
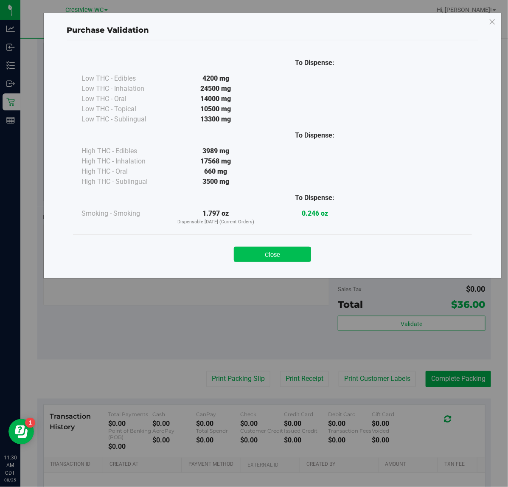
click at [270, 258] on button "Close" at bounding box center [272, 254] width 77 height 15
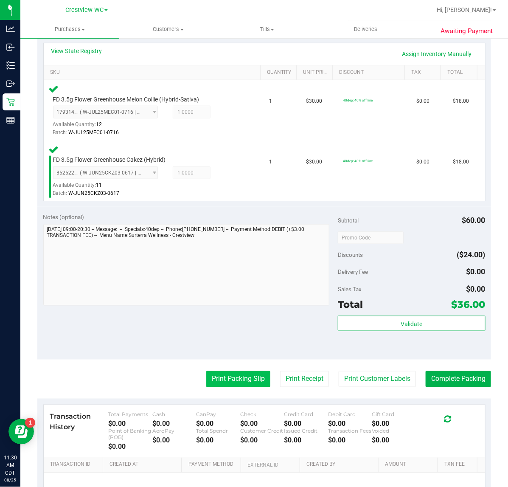
click at [242, 378] on button "Print Packing Slip" at bounding box center [238, 379] width 64 height 16
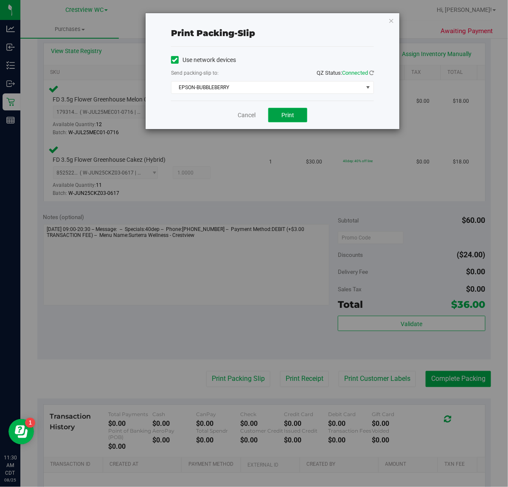
click at [299, 118] on button "Print" at bounding box center [287, 115] width 39 height 14
click at [393, 24] on icon "button" at bounding box center [392, 20] width 6 height 10
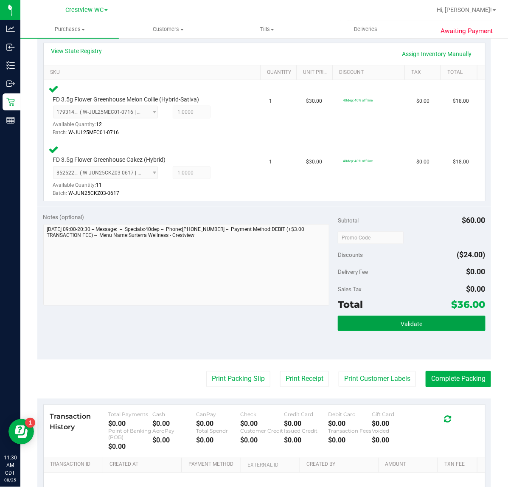
click at [417, 321] on button "Validate" at bounding box center [411, 323] width 147 height 15
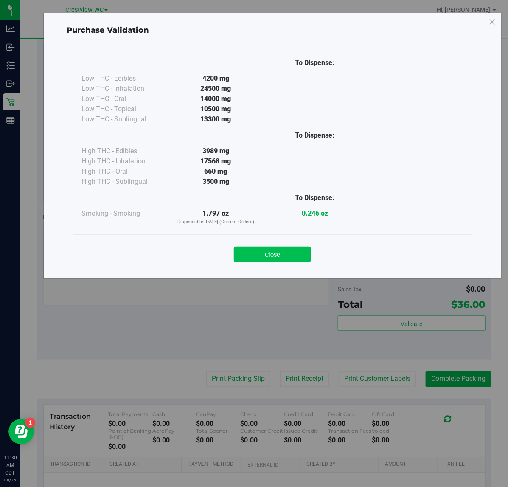
click at [285, 258] on button "Close" at bounding box center [272, 254] width 77 height 15
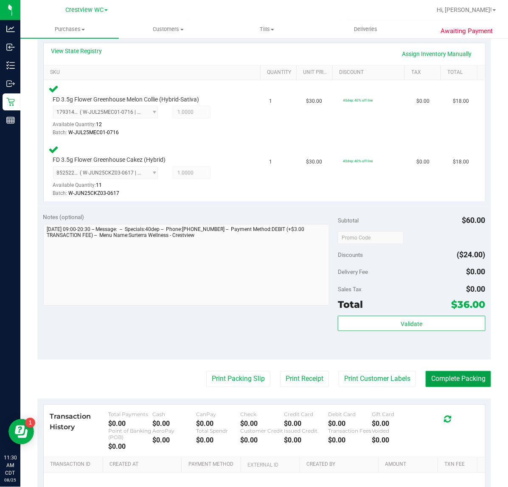
click at [457, 378] on button "Complete Packing" at bounding box center [458, 379] width 65 height 16
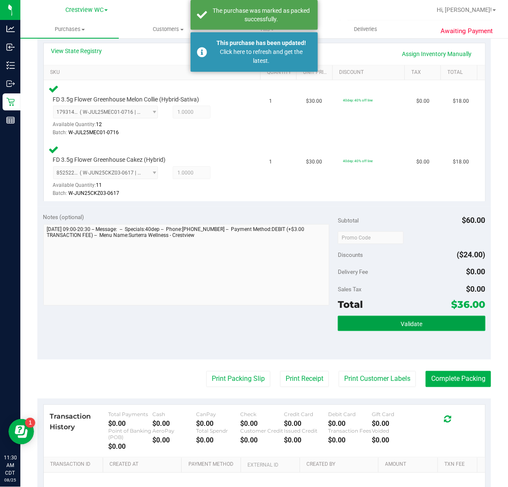
click at [396, 317] on button "Validate" at bounding box center [411, 323] width 147 height 15
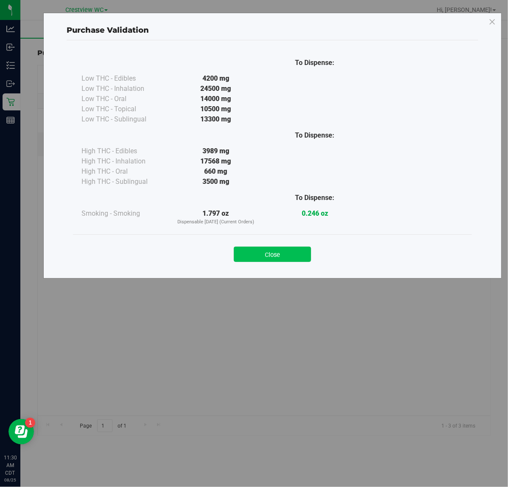
click at [299, 257] on button "Close" at bounding box center [272, 254] width 77 height 15
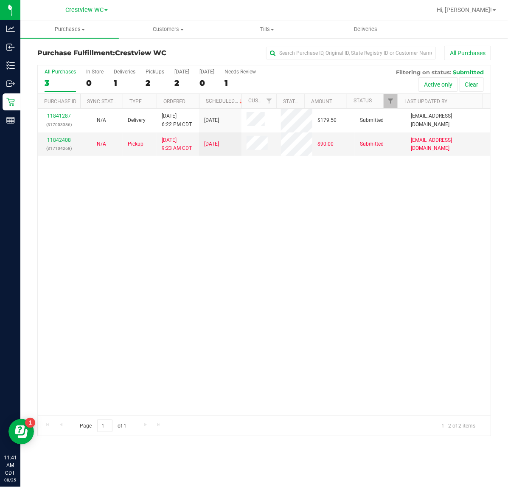
click at [268, 299] on div "11841287 (317053386) N/A Delivery [DATE] 6:22 PM CDT 8/28/2025 $179.50 Submitte…" at bounding box center [264, 262] width 453 height 307
